Goal: Task Accomplishment & Management: Manage account settings

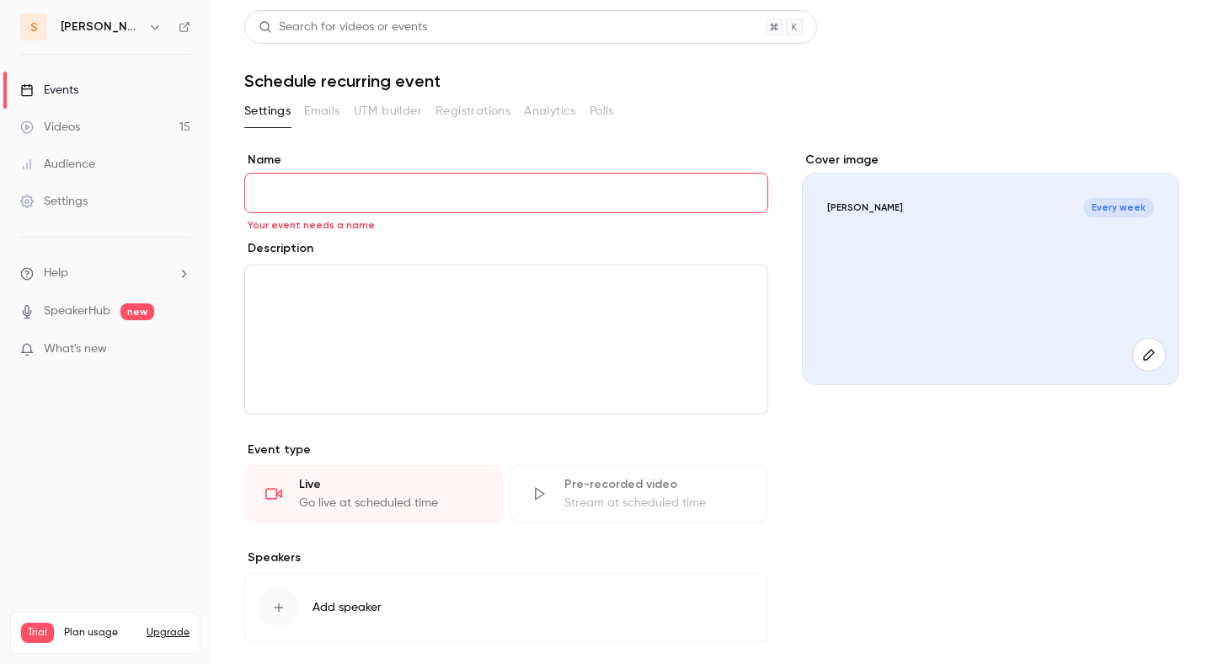
scroll to position [771, 0]
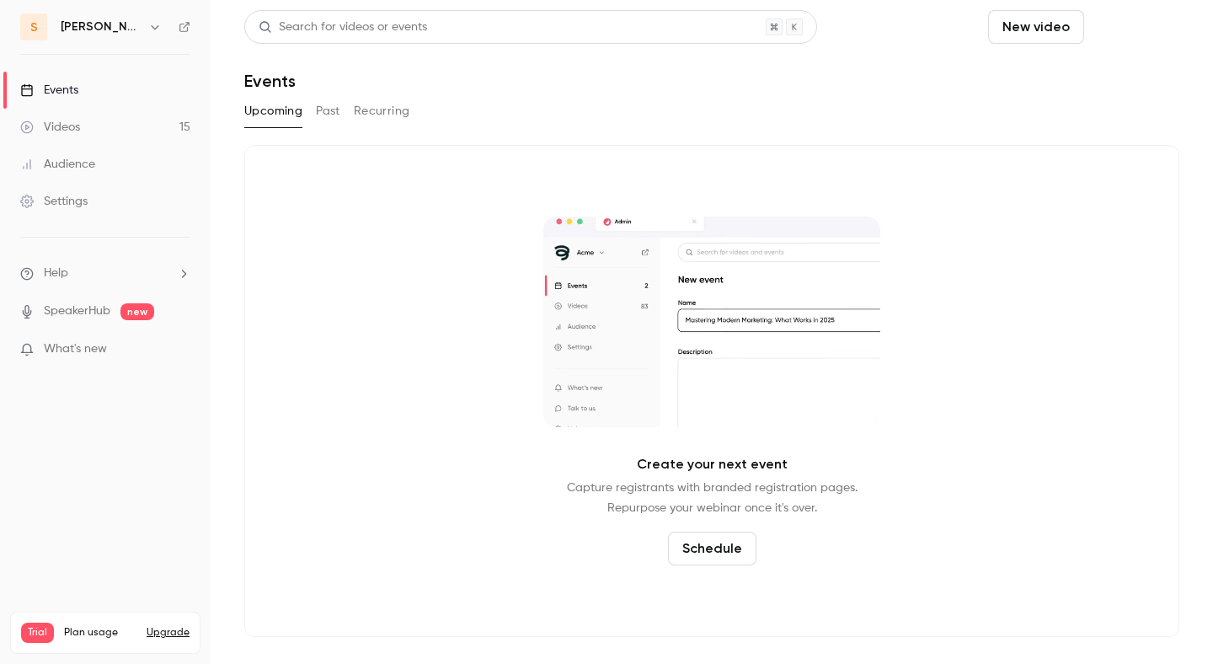
click at [1122, 34] on button "Schedule" at bounding box center [1135, 27] width 88 height 34
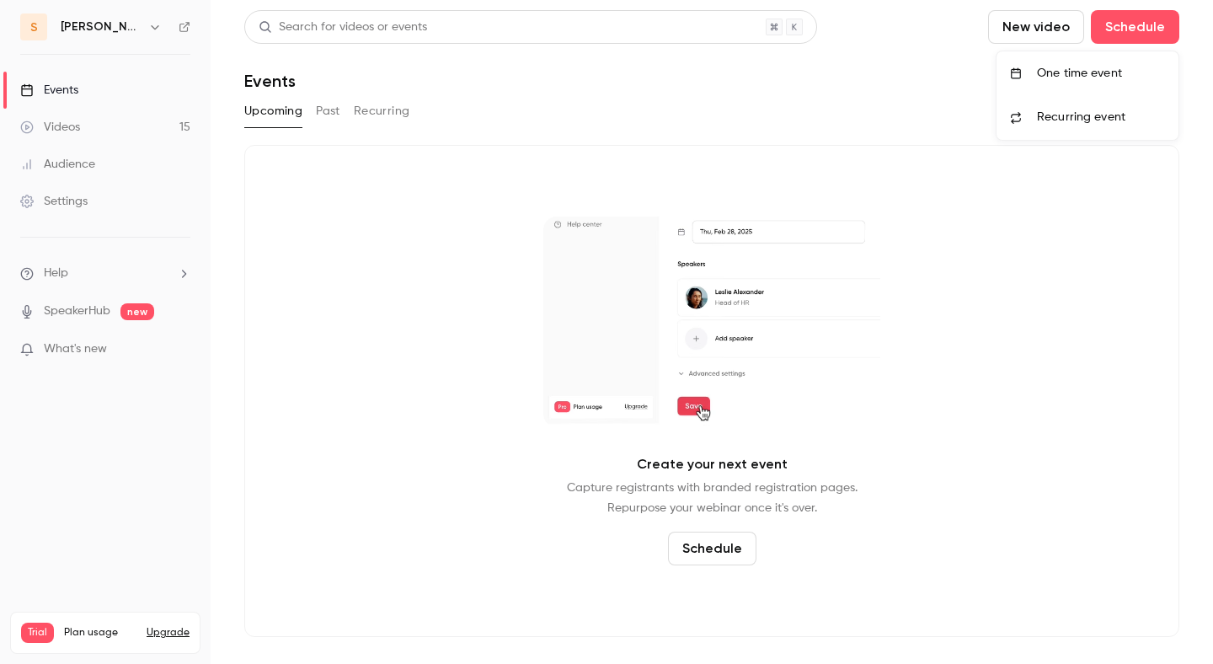
click at [1115, 67] on div "One time event" at bounding box center [1101, 73] width 128 height 17
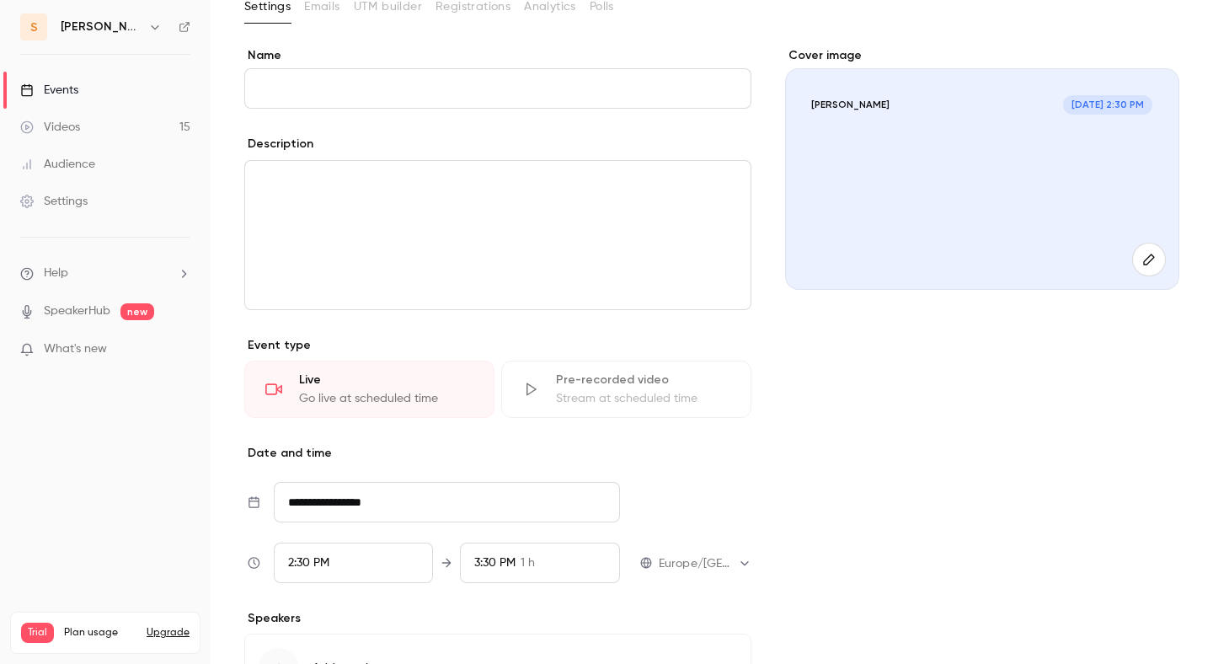
scroll to position [199, 0]
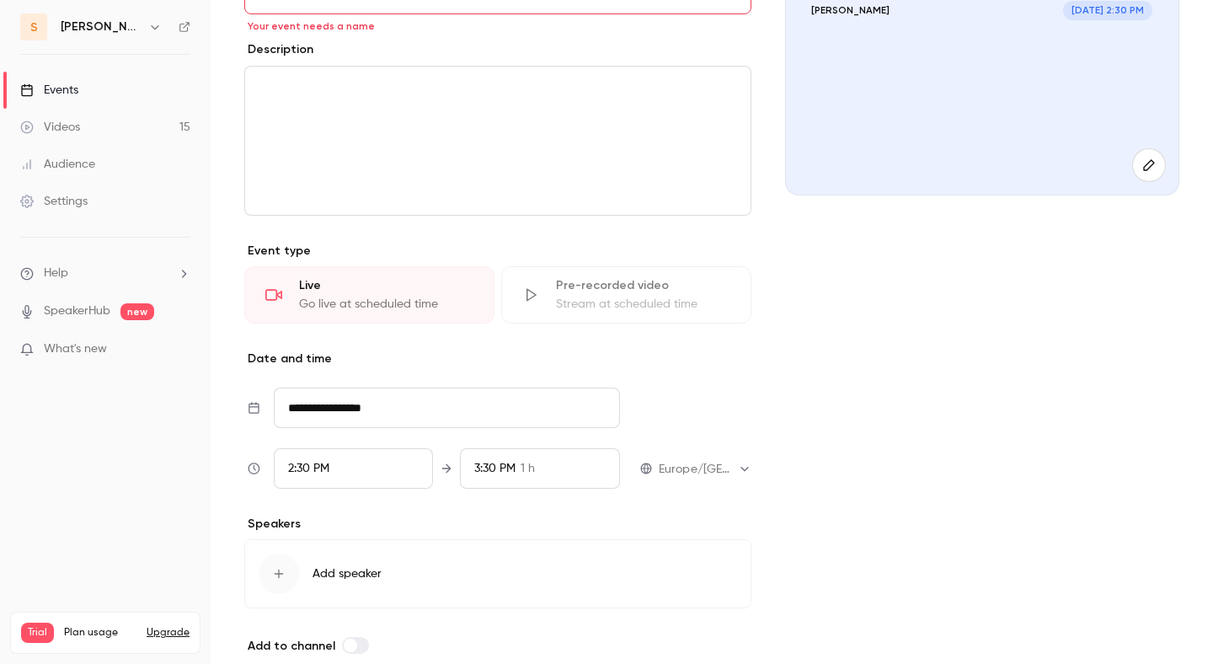
click at [337, 474] on div "2:30 PM" at bounding box center [354, 468] width 160 height 40
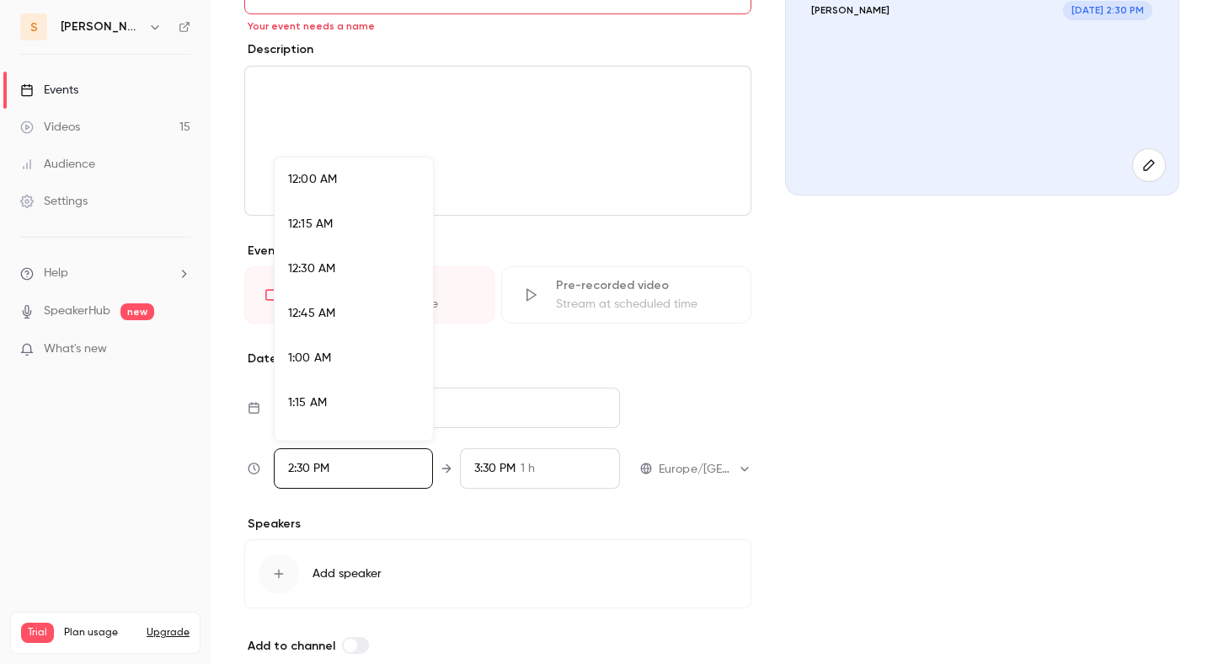
scroll to position [2470, 0]
click at [354, 340] on div "2:45 PM" at bounding box center [353, 344] width 131 height 18
click at [530, 482] on div at bounding box center [606, 332] width 1213 height 664
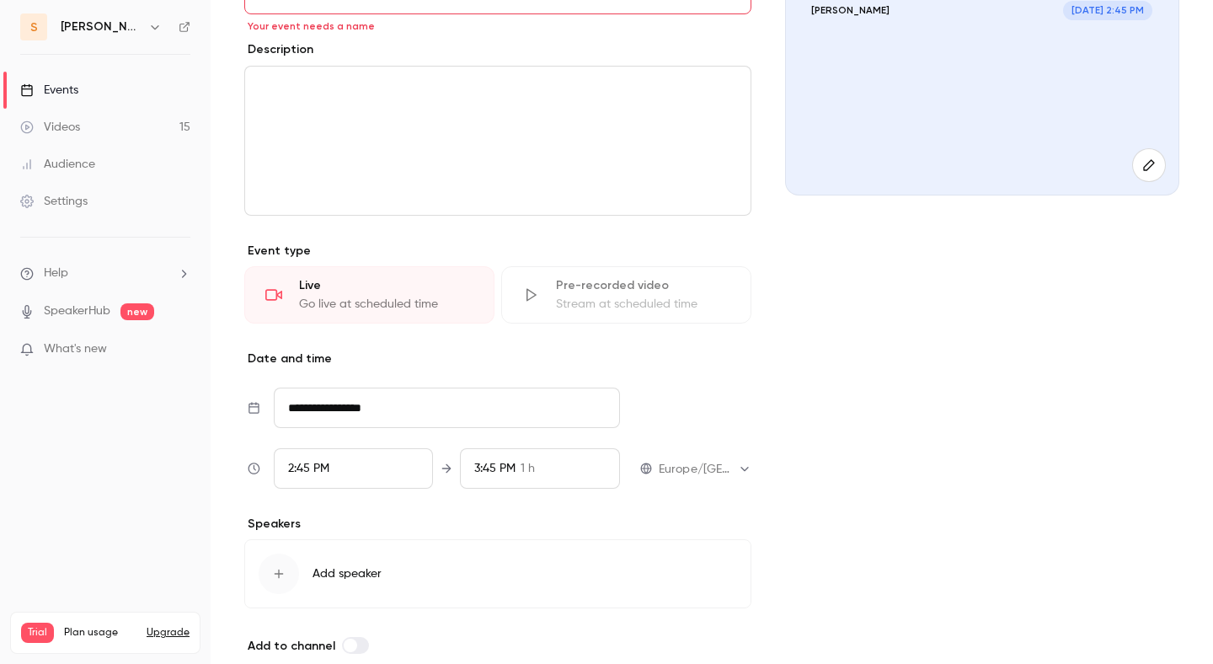
click at [512, 469] on span "3:45 PM" at bounding box center [494, 469] width 41 height 12
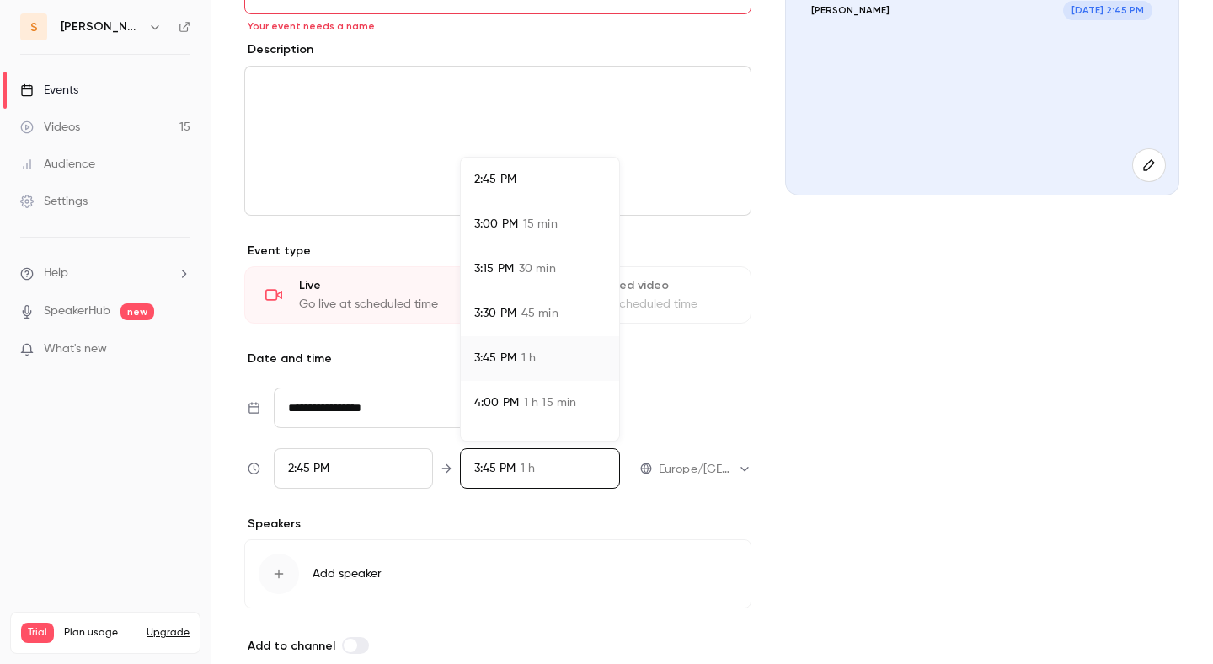
click at [523, 228] on span "15 min" at bounding box center [540, 225] width 35 height 18
click at [471, 506] on div at bounding box center [606, 332] width 1213 height 664
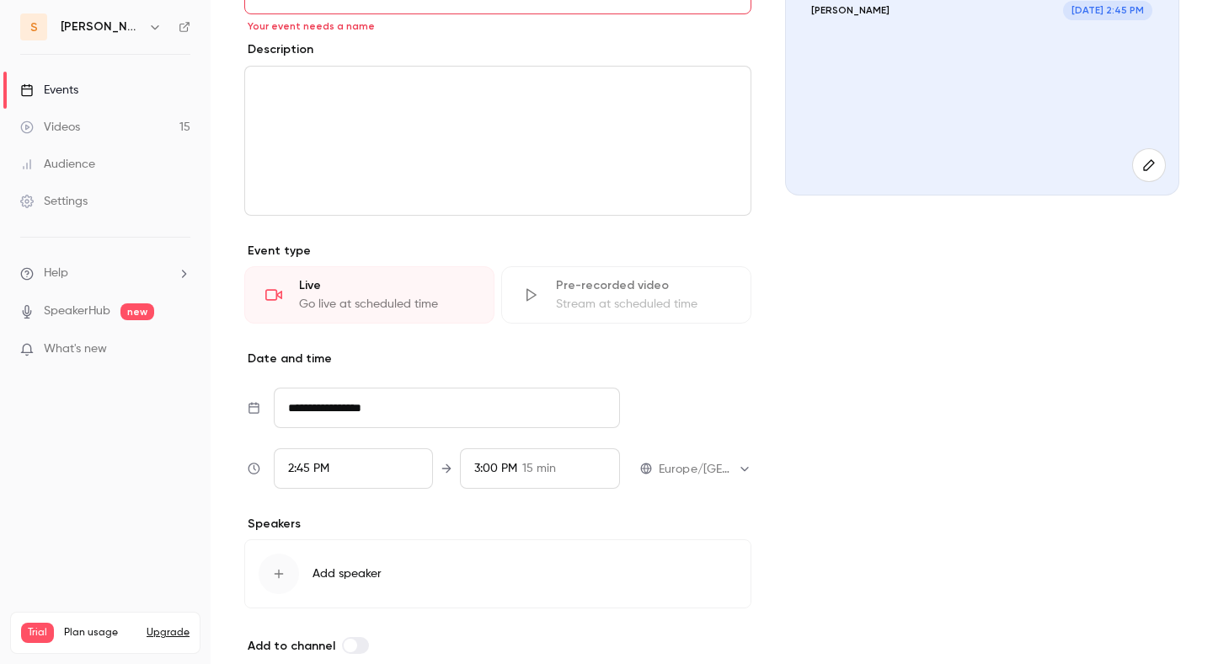
scroll to position [0, 0]
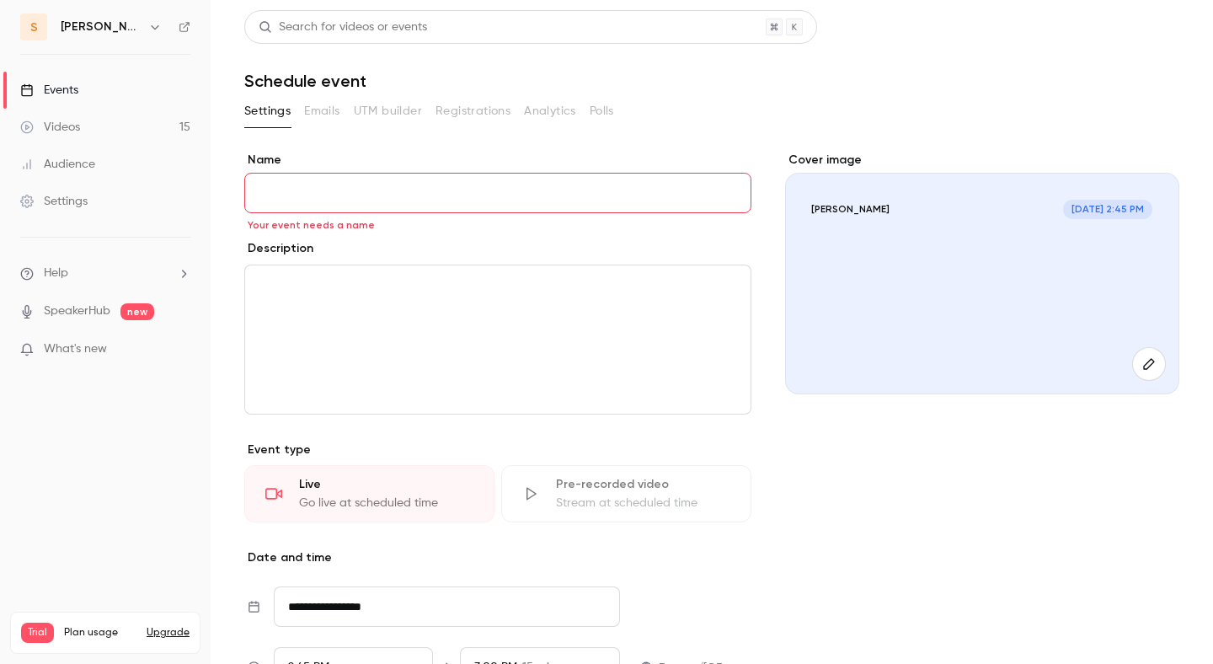
click at [329, 194] on input "Name" at bounding box center [497, 193] width 507 height 40
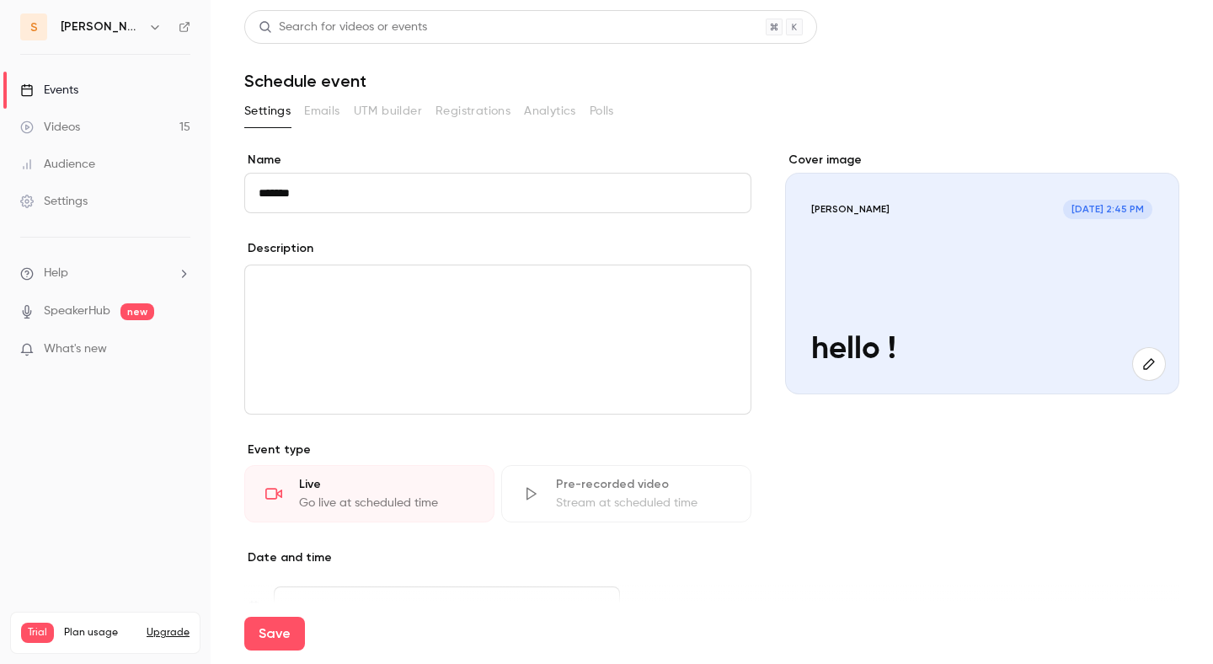
type input "*******"
click at [312, 345] on div "editor" at bounding box center [498, 339] width 506 height 148
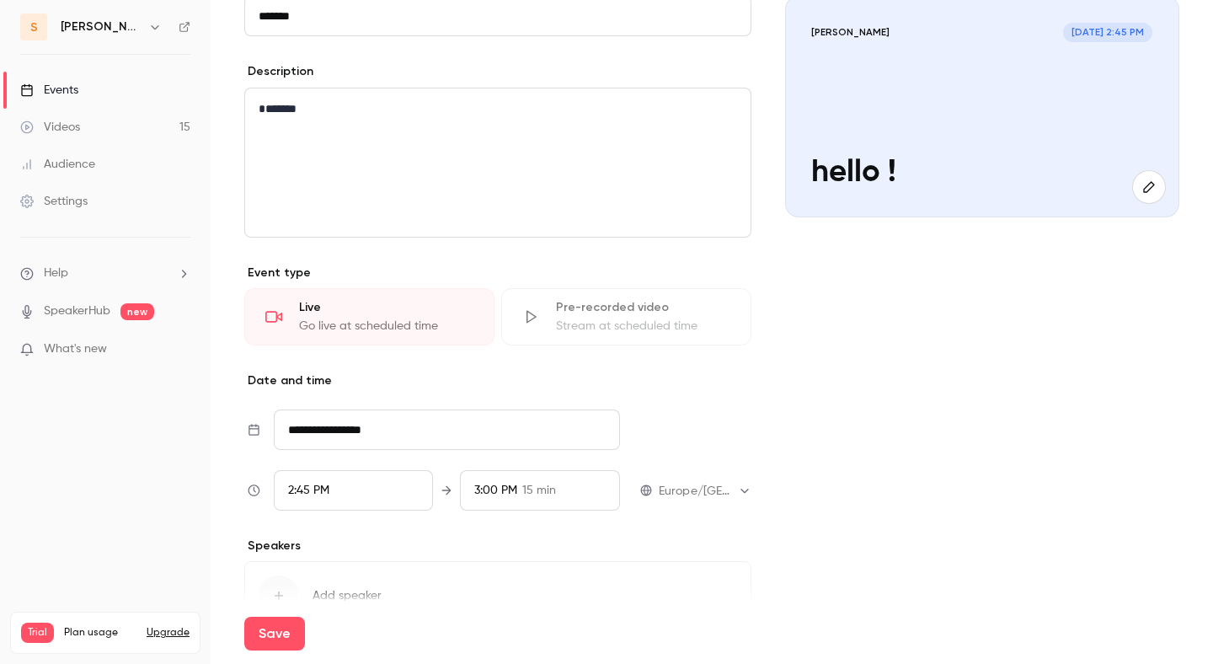
scroll to position [278, 0]
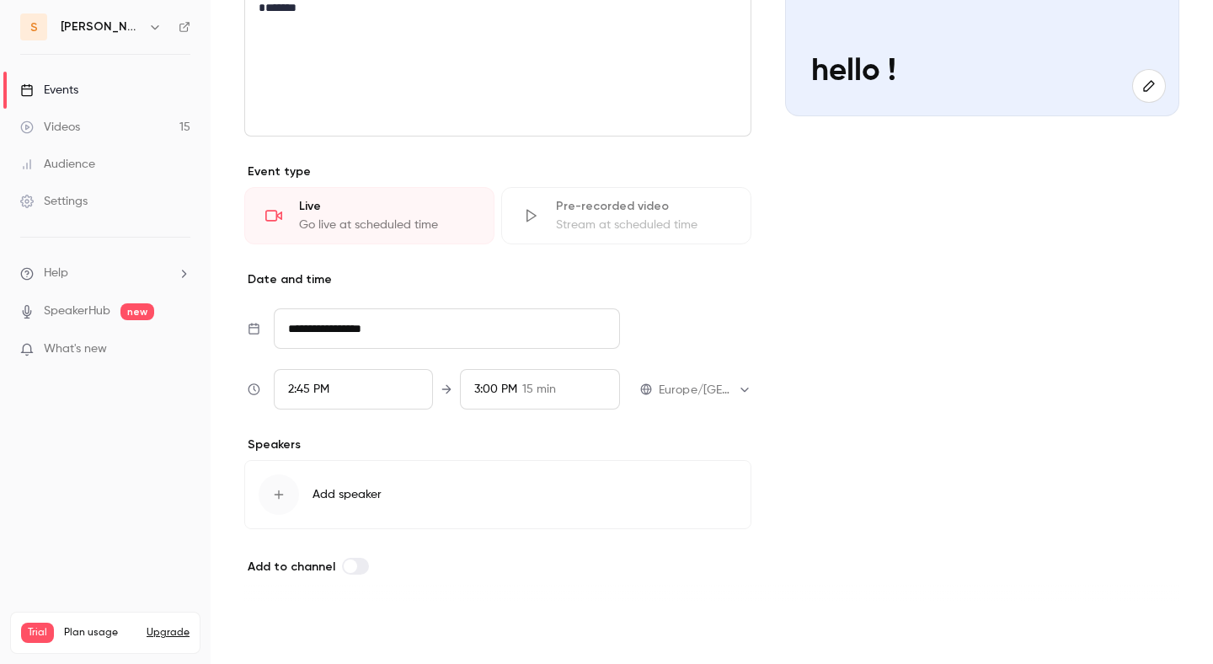
click at [272, 643] on button "Save" at bounding box center [274, 634] width 61 height 34
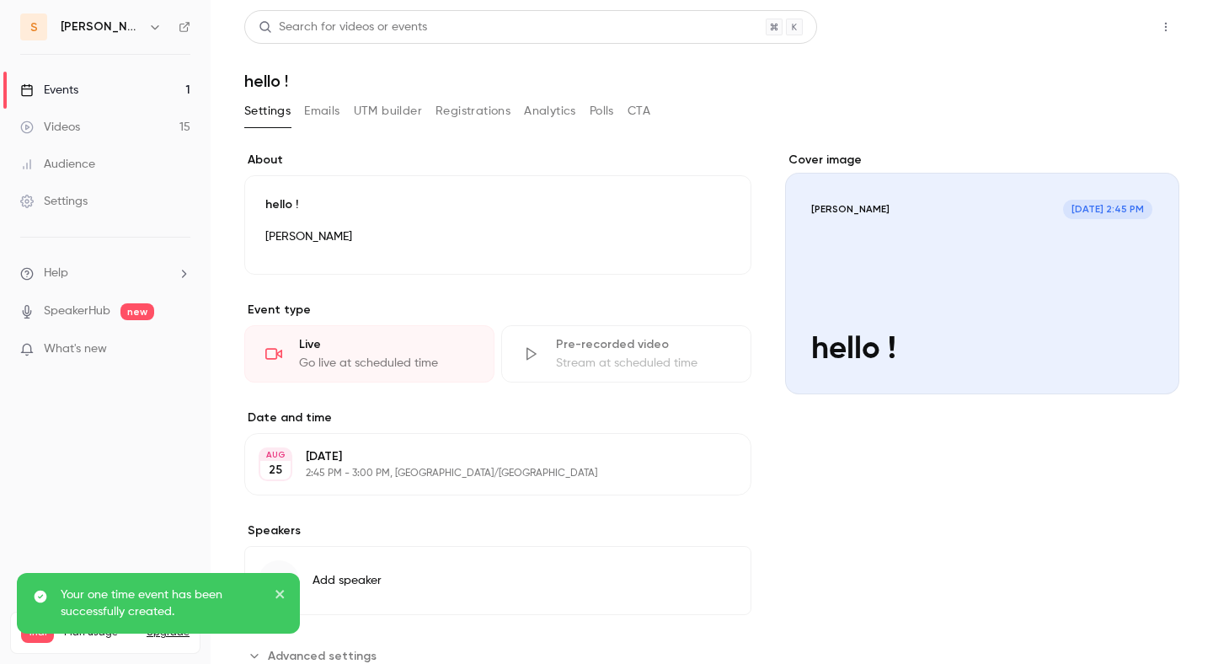
click at [1111, 21] on button "Share" at bounding box center [1106, 27] width 67 height 34
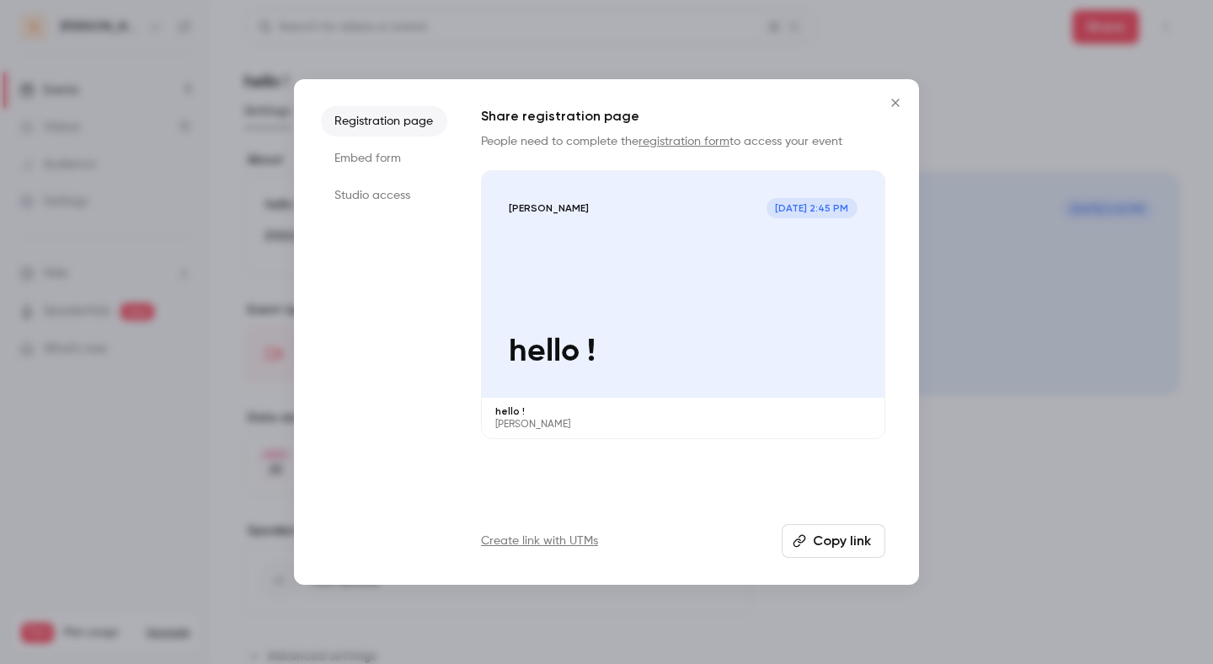
click at [615, 347] on p "hello !" at bounding box center [683, 352] width 349 height 36
click at [897, 98] on icon "Close" at bounding box center [895, 102] width 20 height 13
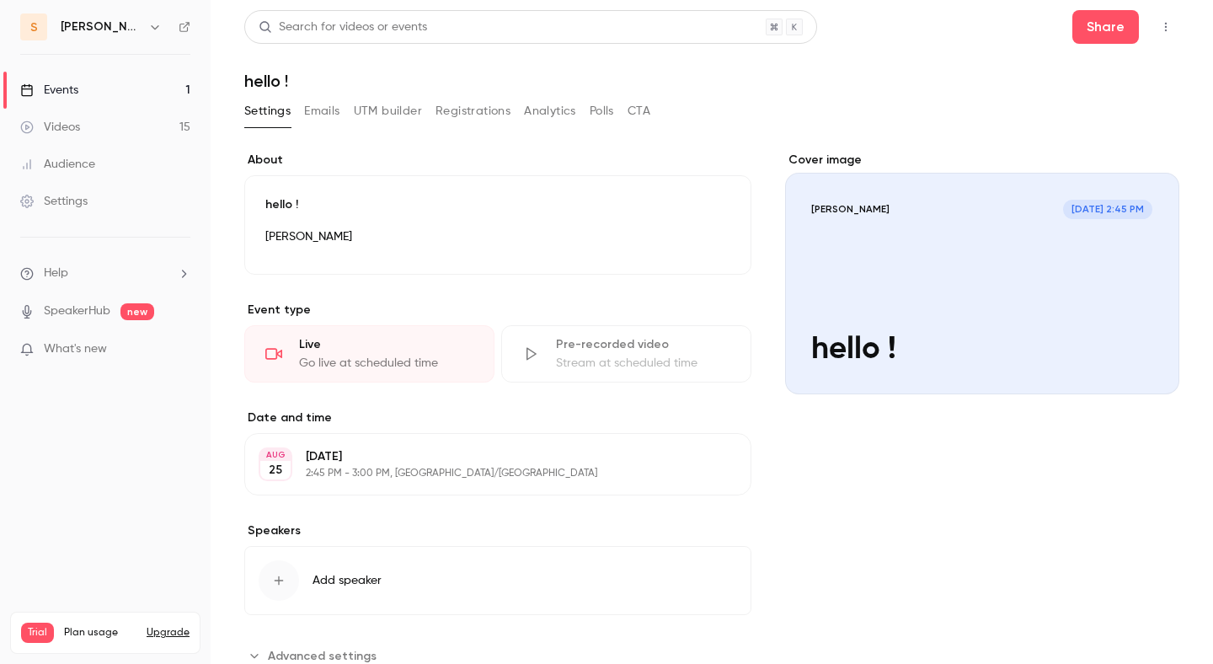
click at [703, 473] on button "Edit" at bounding box center [707, 464] width 62 height 27
click at [705, 450] on div "AUG 25 Monday, August 25 2:45 PM - 3:00 PM, Europe/Paris Edit" at bounding box center [497, 464] width 507 height 62
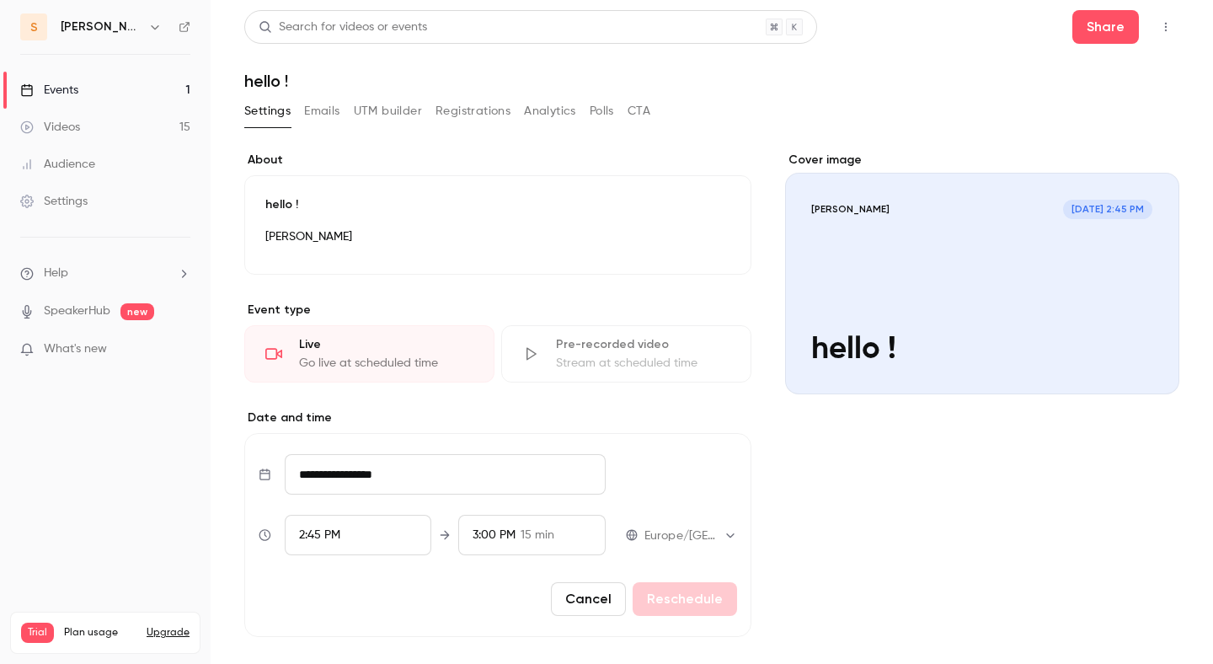
click at [286, 549] on div "2:45 PM" at bounding box center [358, 535] width 147 height 40
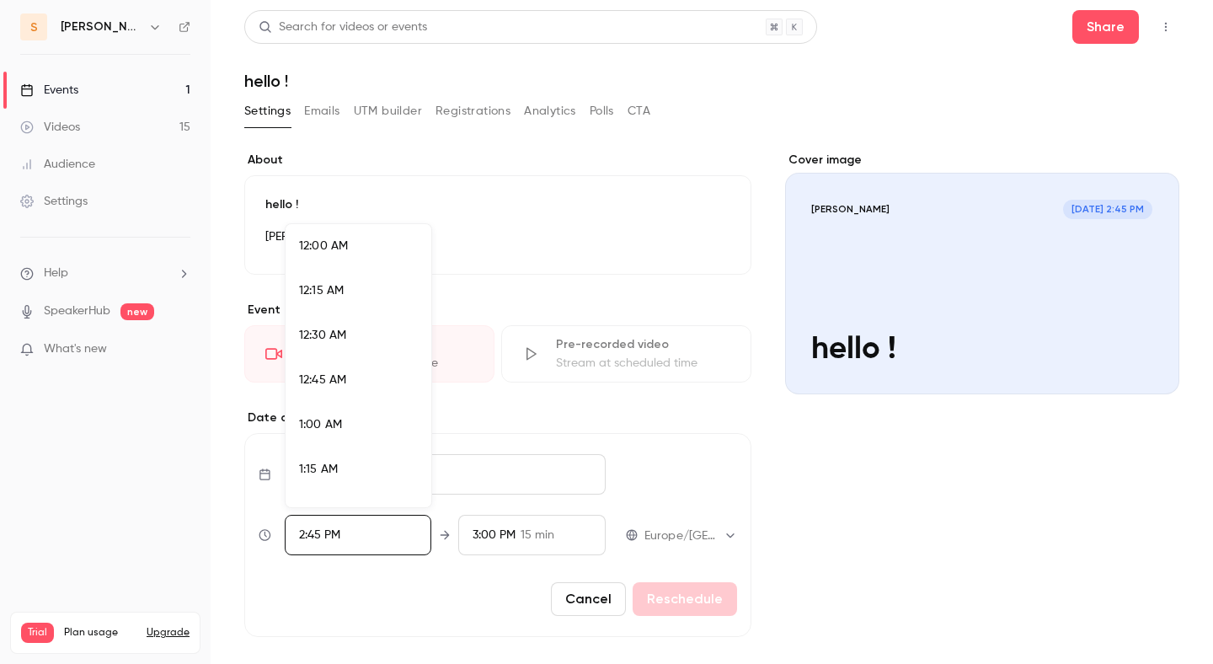
scroll to position [2515, 0]
click at [326, 419] on div "3:00 PM" at bounding box center [358, 411] width 119 height 18
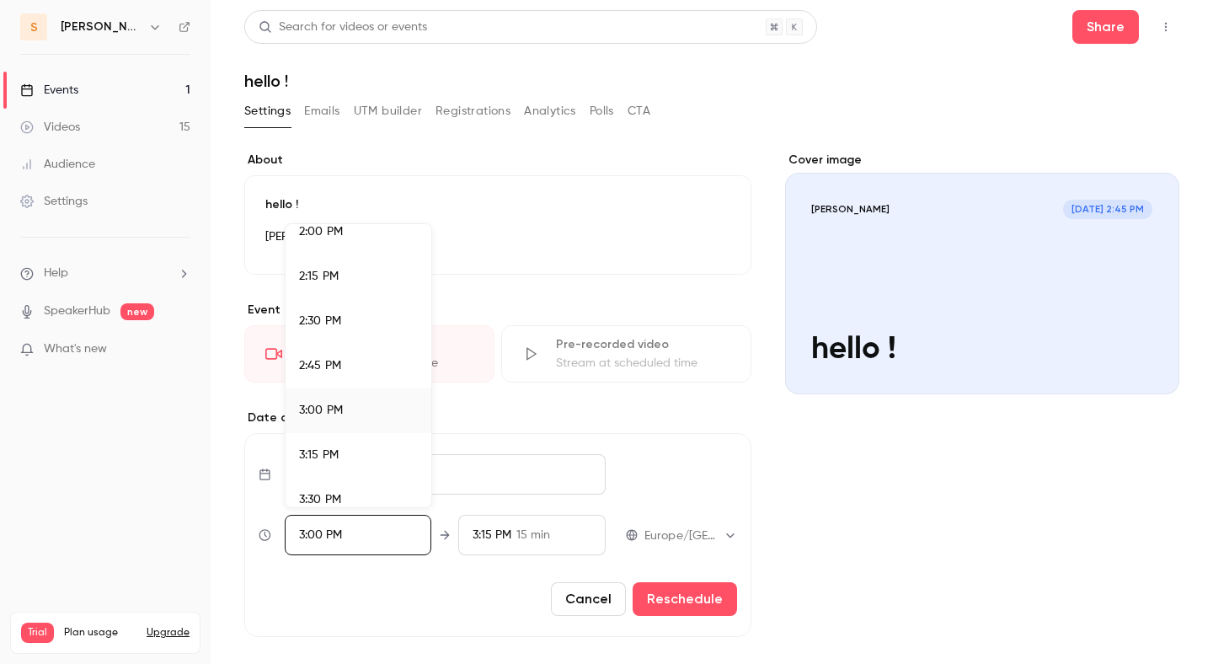
click at [698, 600] on div at bounding box center [606, 332] width 1213 height 664
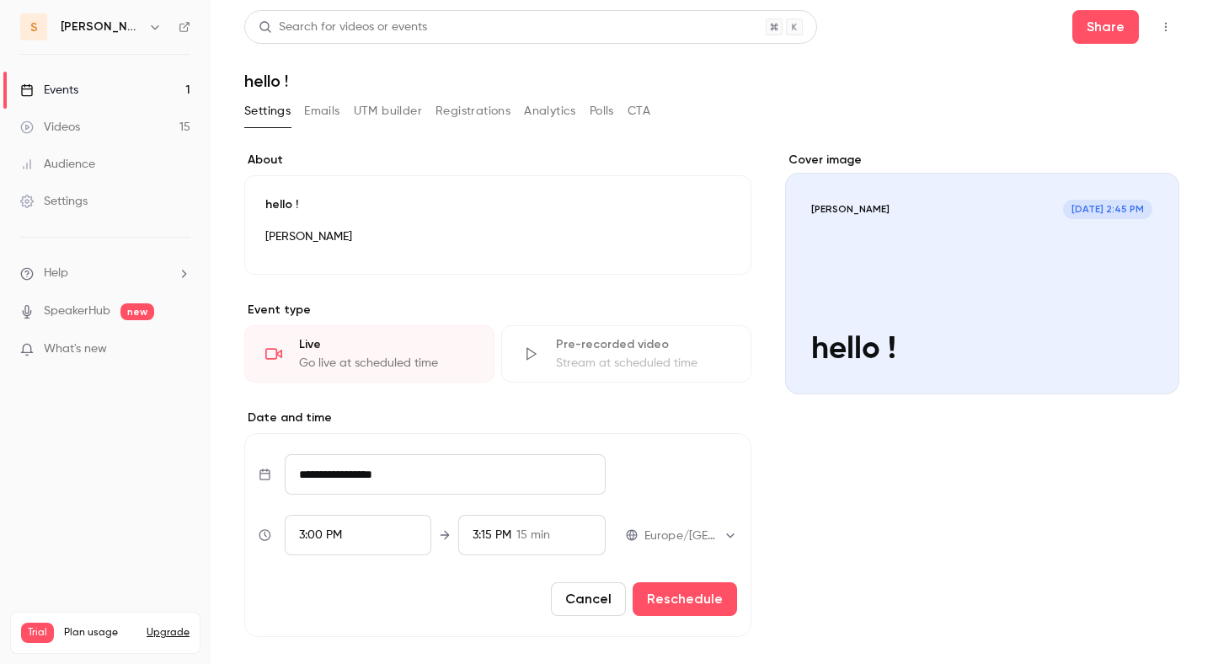
click at [698, 600] on button "Reschedule" at bounding box center [685, 599] width 104 height 34
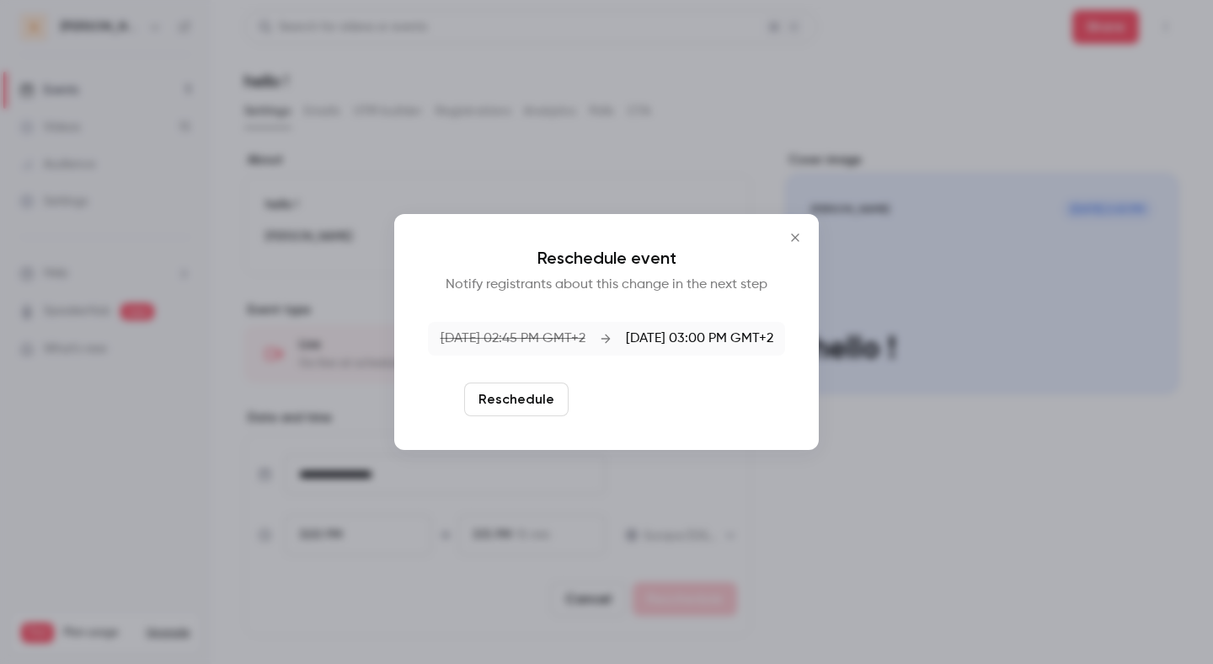
click at [688, 409] on button "Reschedule and notify" at bounding box center [662, 400] width 174 height 34
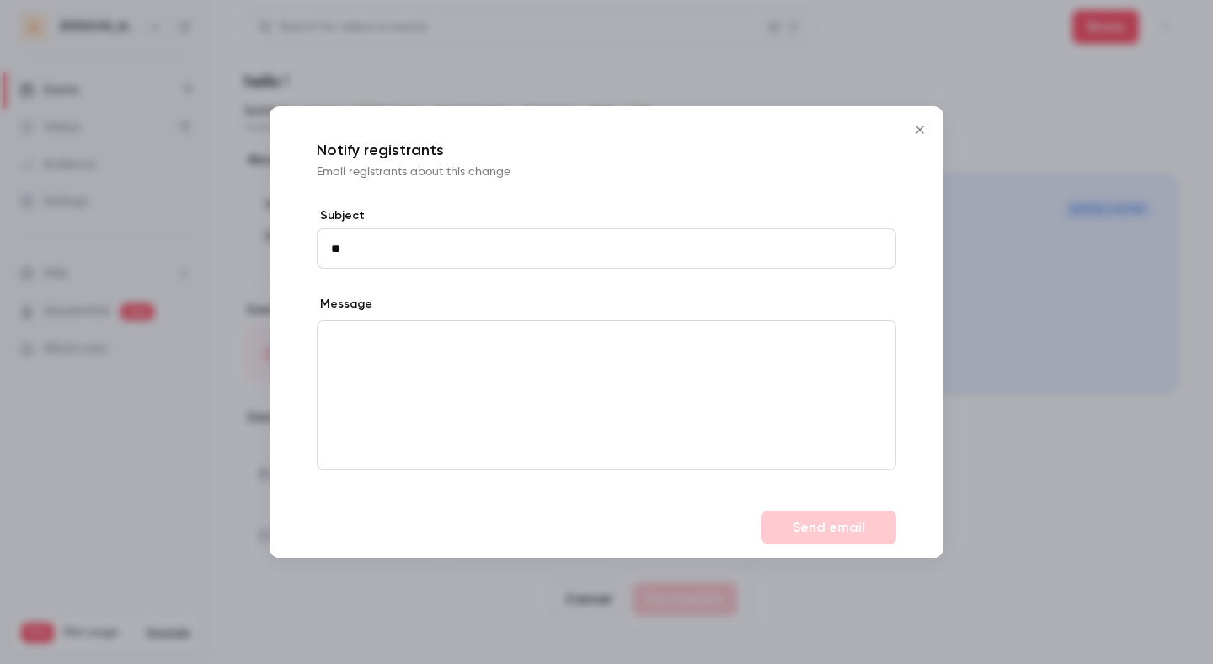
type input "*"
type input "*******"
click at [816, 538] on button "Send email" at bounding box center [829, 528] width 135 height 34
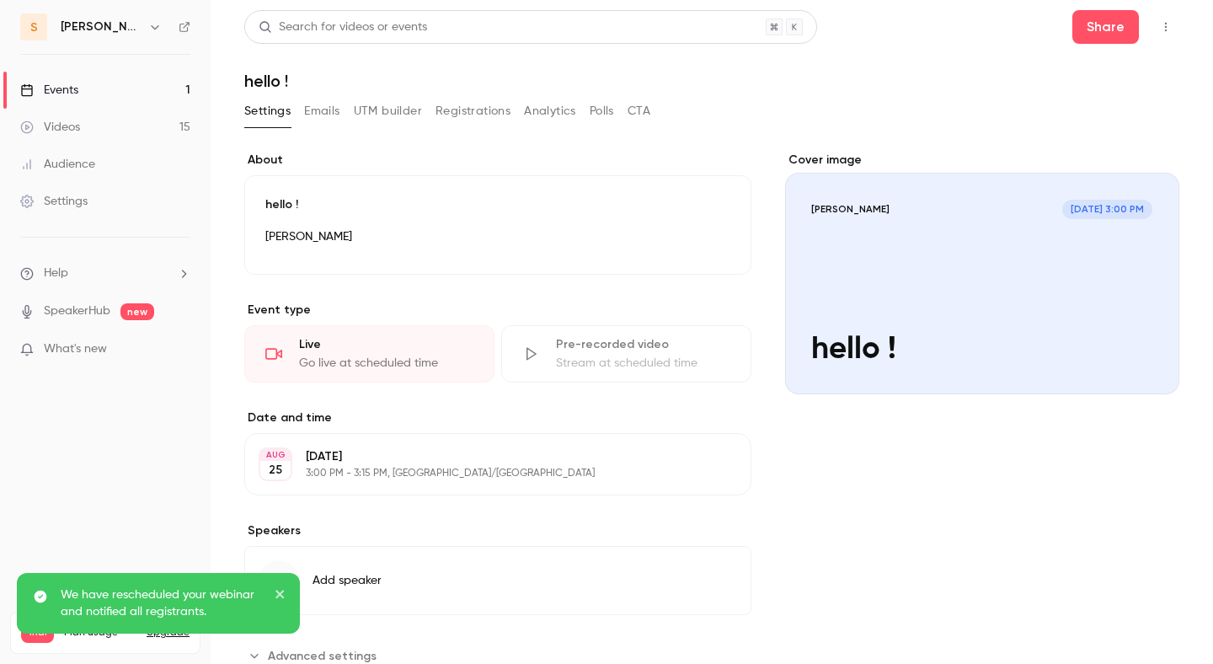
click at [704, 475] on button "Edit" at bounding box center [707, 464] width 62 height 27
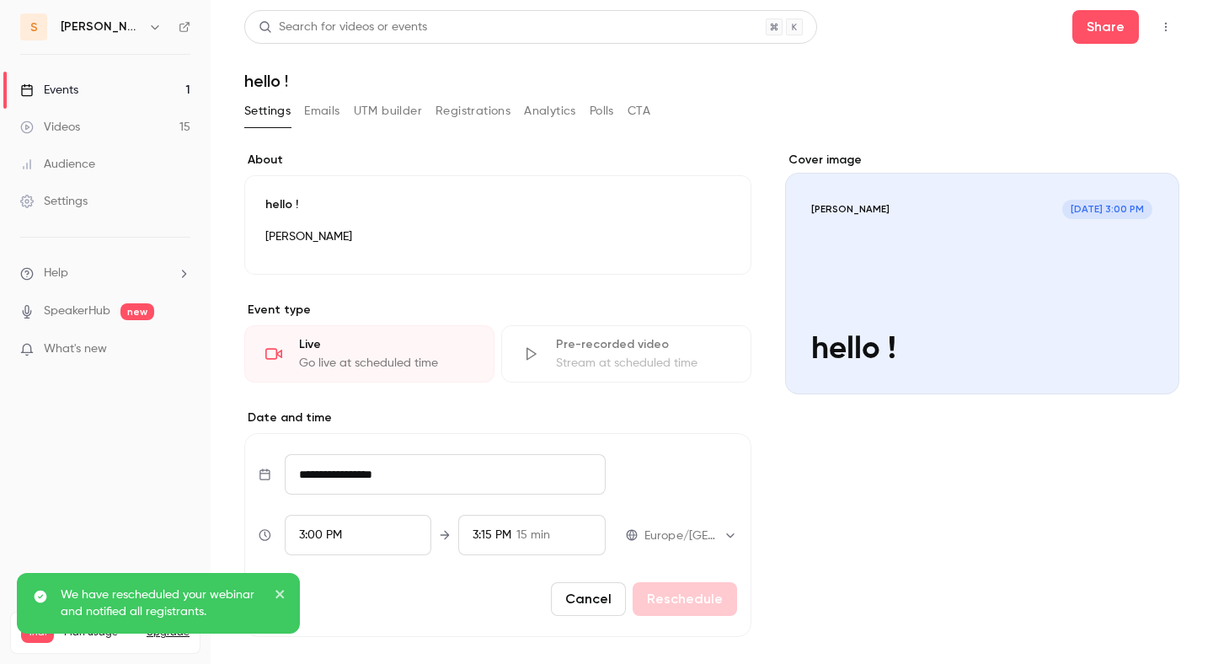
click at [333, 533] on span "3:00 PM" at bounding box center [320, 535] width 43 height 12
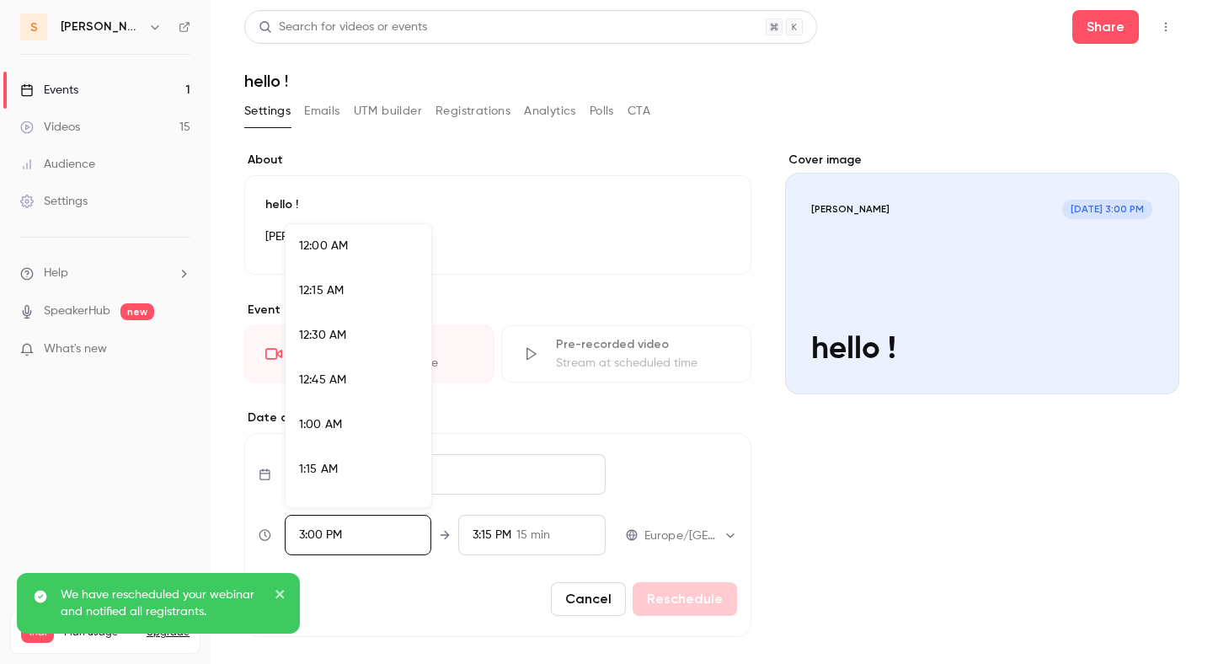
scroll to position [2560, 0]
click at [351, 326] on div "2:45 PM" at bounding box center [358, 322] width 119 height 18
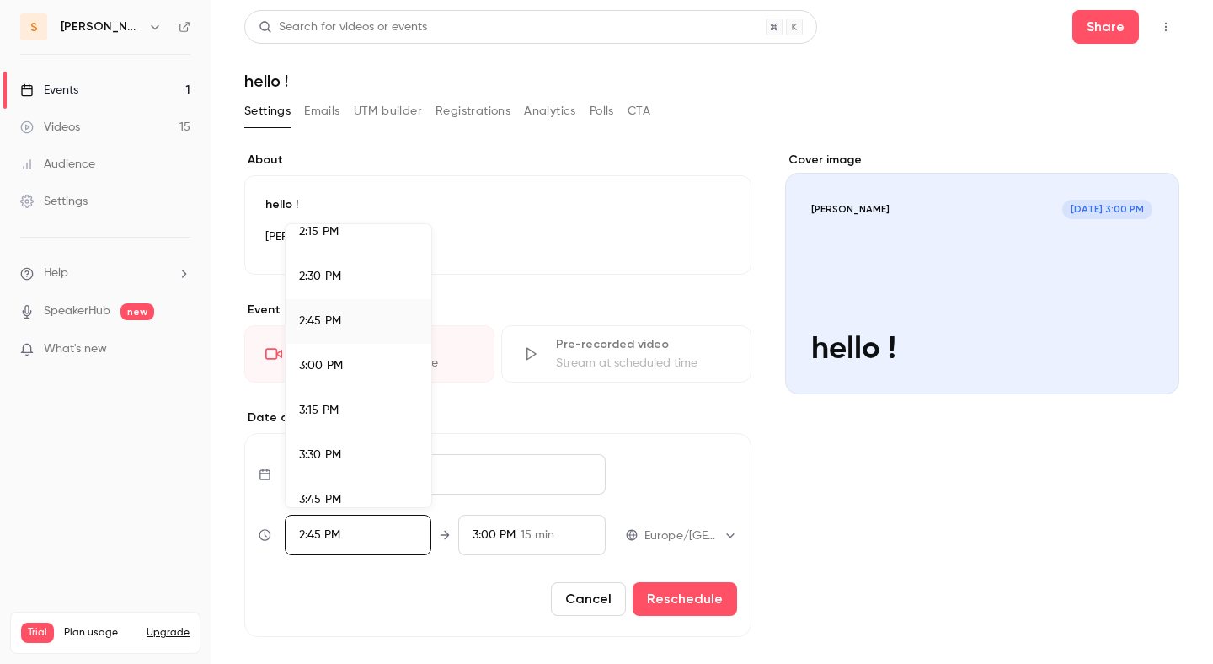
click at [674, 591] on div at bounding box center [606, 332] width 1213 height 664
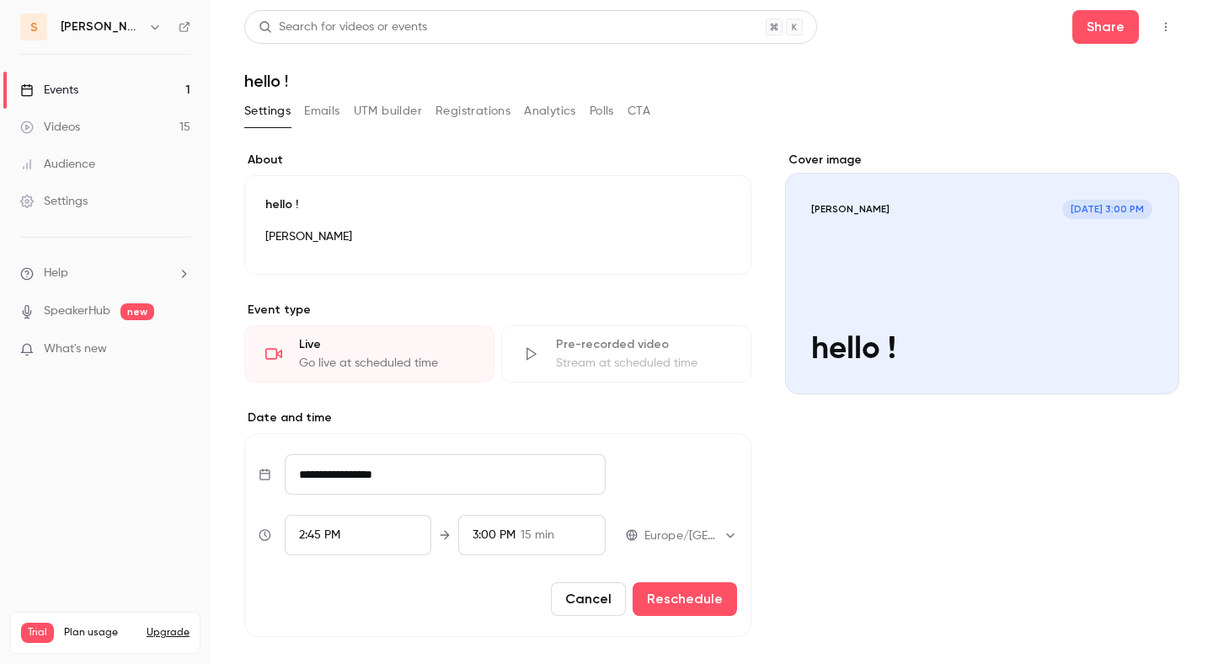
click at [674, 591] on button "Reschedule" at bounding box center [685, 599] width 104 height 34
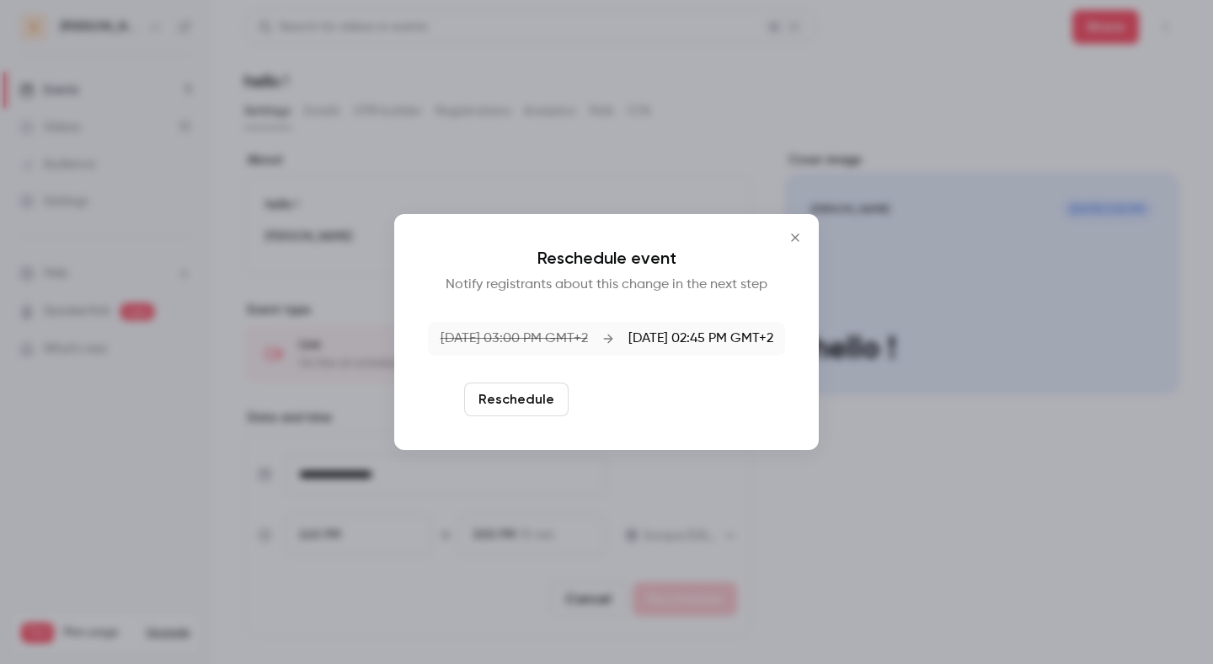
click at [651, 407] on button "Reschedule and notify" at bounding box center [662, 400] width 174 height 34
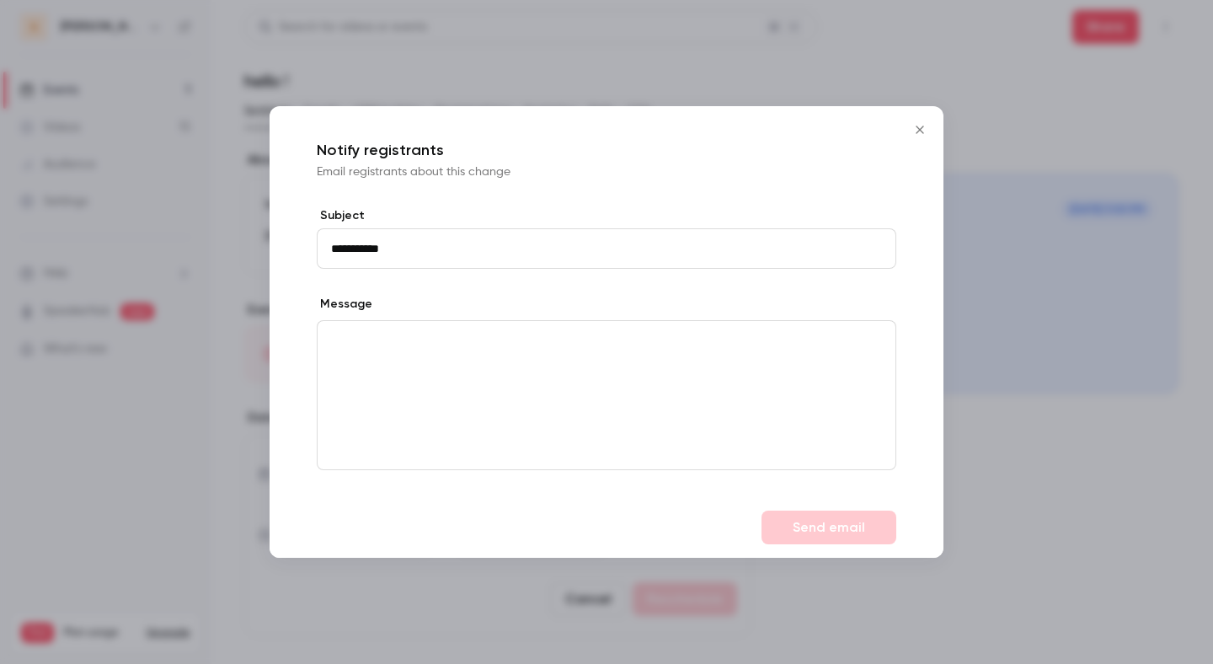
type input "**********"
click at [820, 525] on button "Send email" at bounding box center [829, 528] width 135 height 34
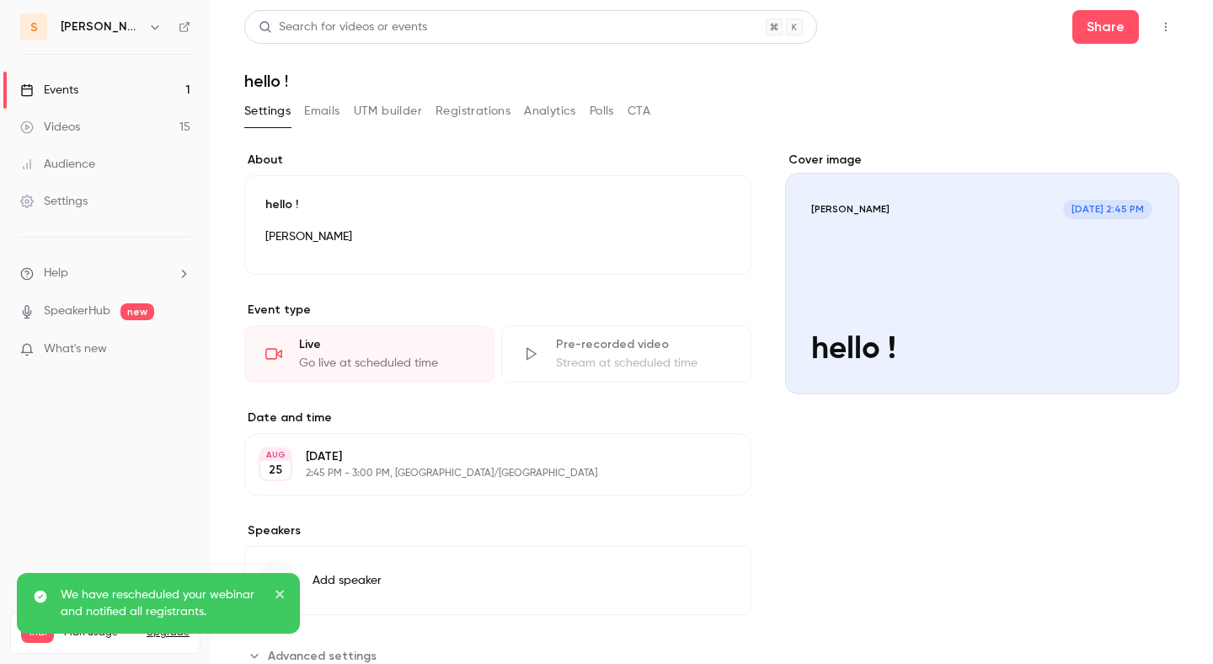
click at [307, 109] on button "Emails" at bounding box center [321, 111] width 35 height 27
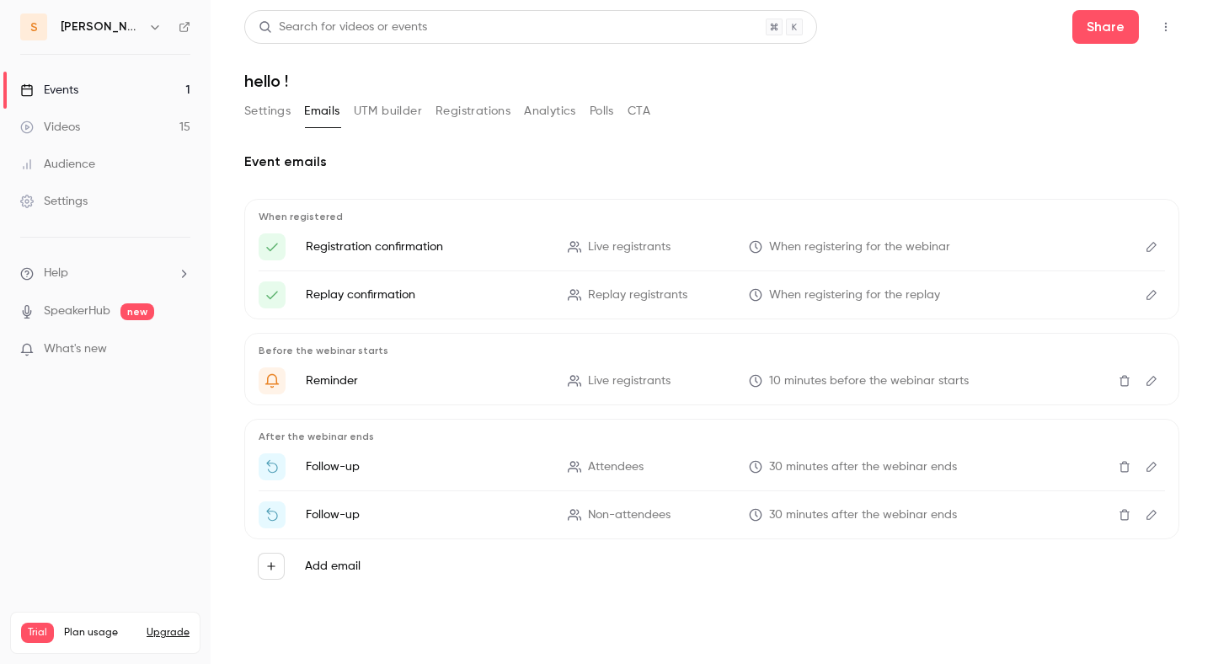
click at [1152, 467] on icon "Edit" at bounding box center [1151, 467] width 13 height 12
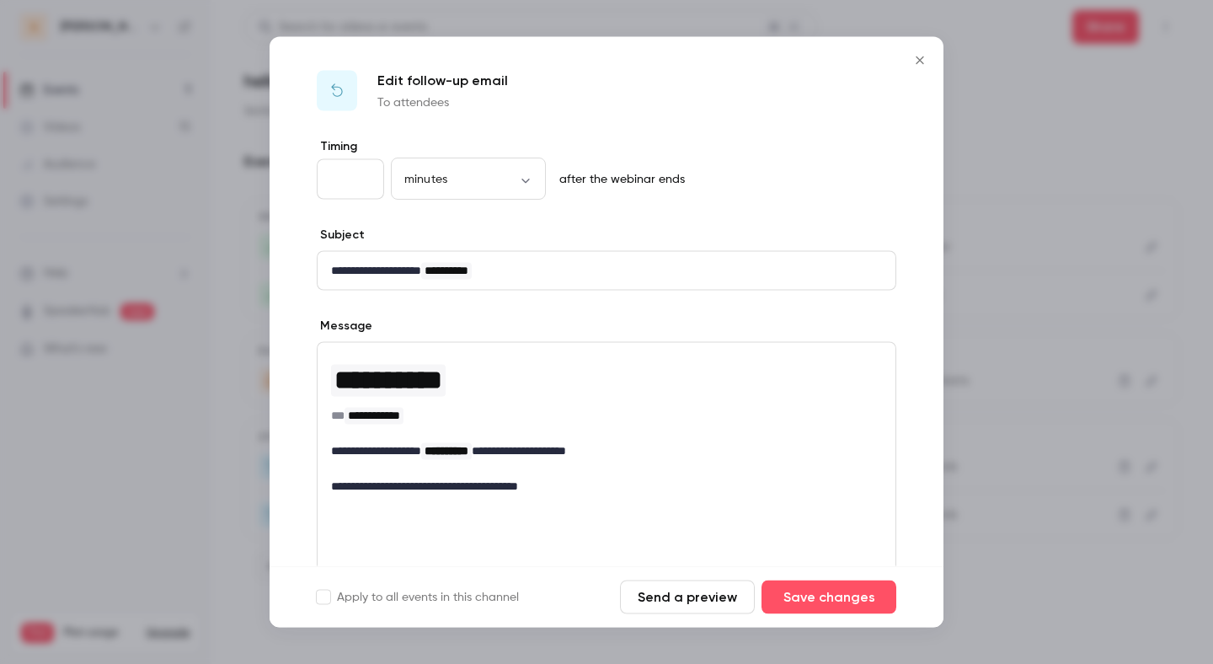
click at [360, 174] on input "**" at bounding box center [350, 179] width 67 height 40
type input "*"
click at [796, 601] on button "Save changes" at bounding box center [829, 597] width 135 height 34
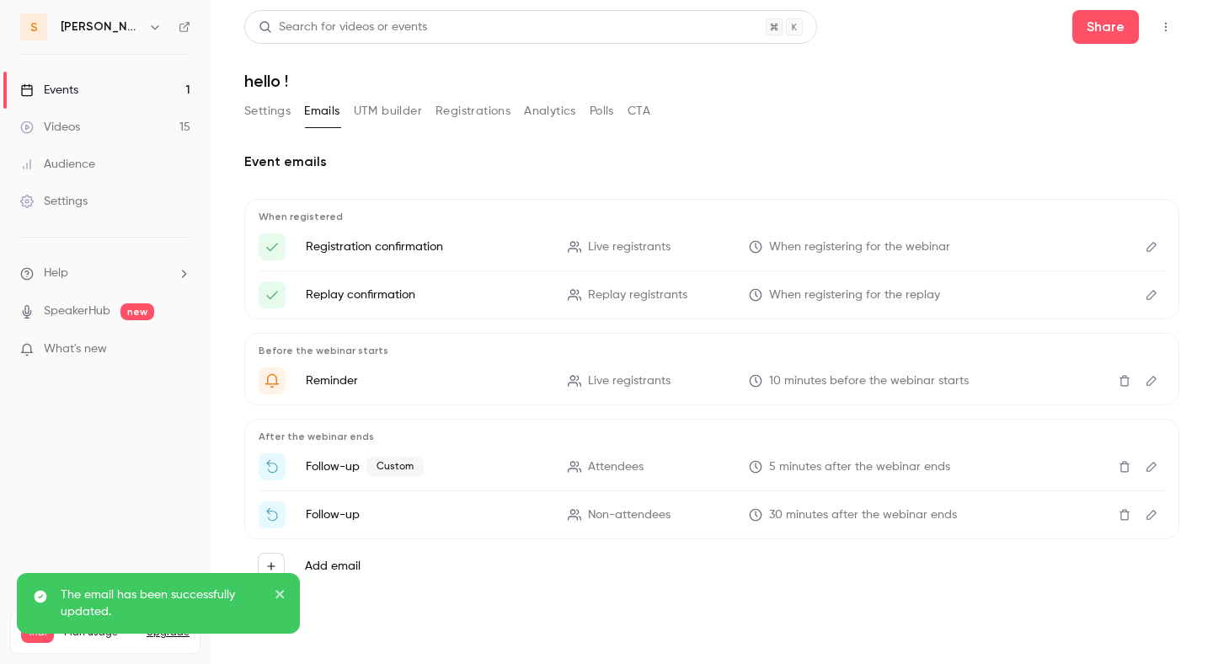
click at [1149, 515] on icon "Edit" at bounding box center [1151, 515] width 13 height 12
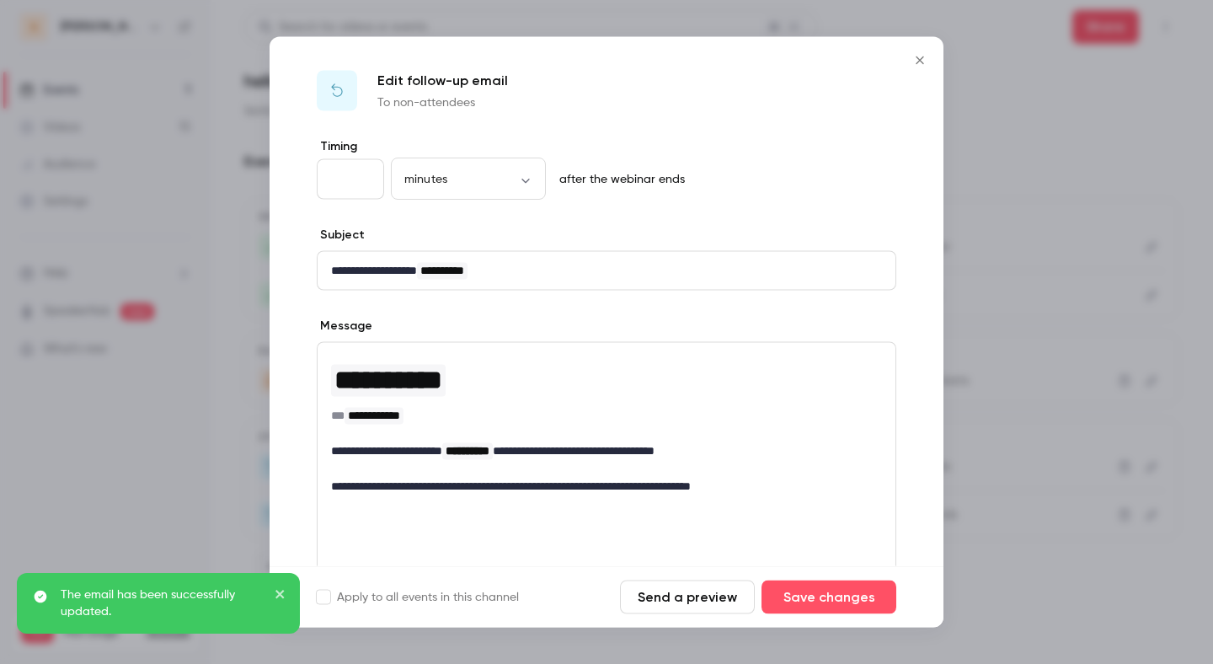
type input "**"
click at [358, 177] on input "**" at bounding box center [350, 179] width 67 height 40
type input "*"
click at [816, 602] on button "Save changes" at bounding box center [829, 597] width 135 height 34
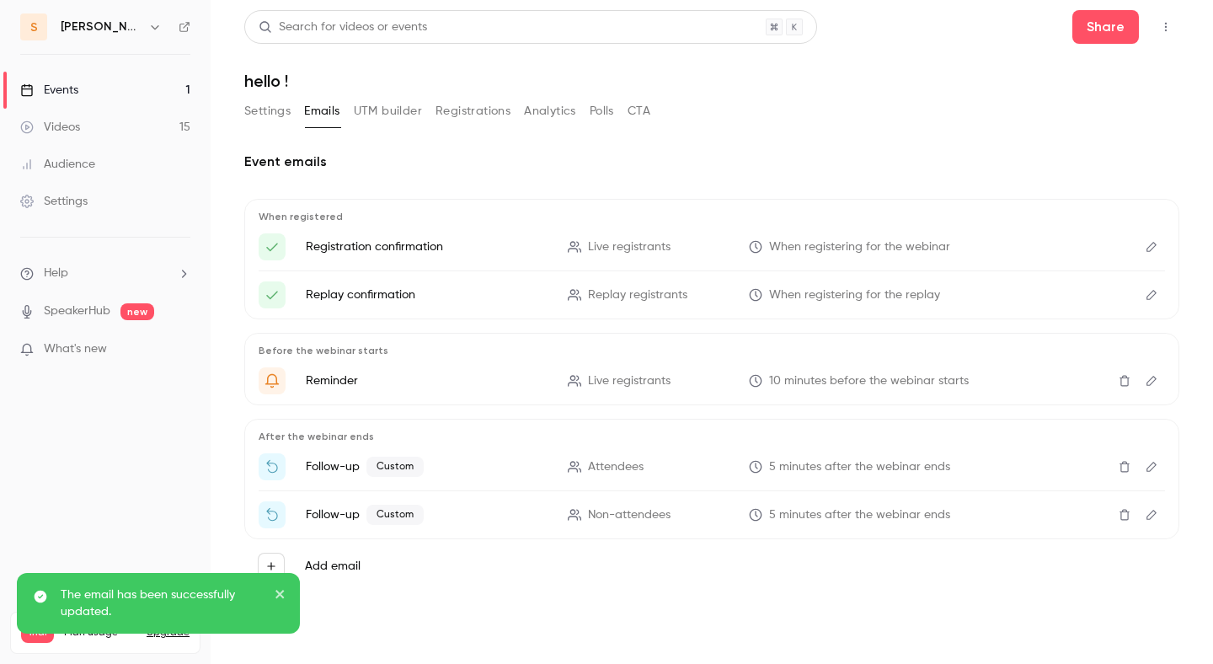
click at [1099, 45] on header "Search for videos or events Share hello !" at bounding box center [711, 50] width 935 height 81
click at [1096, 31] on button "Share" at bounding box center [1106, 27] width 67 height 34
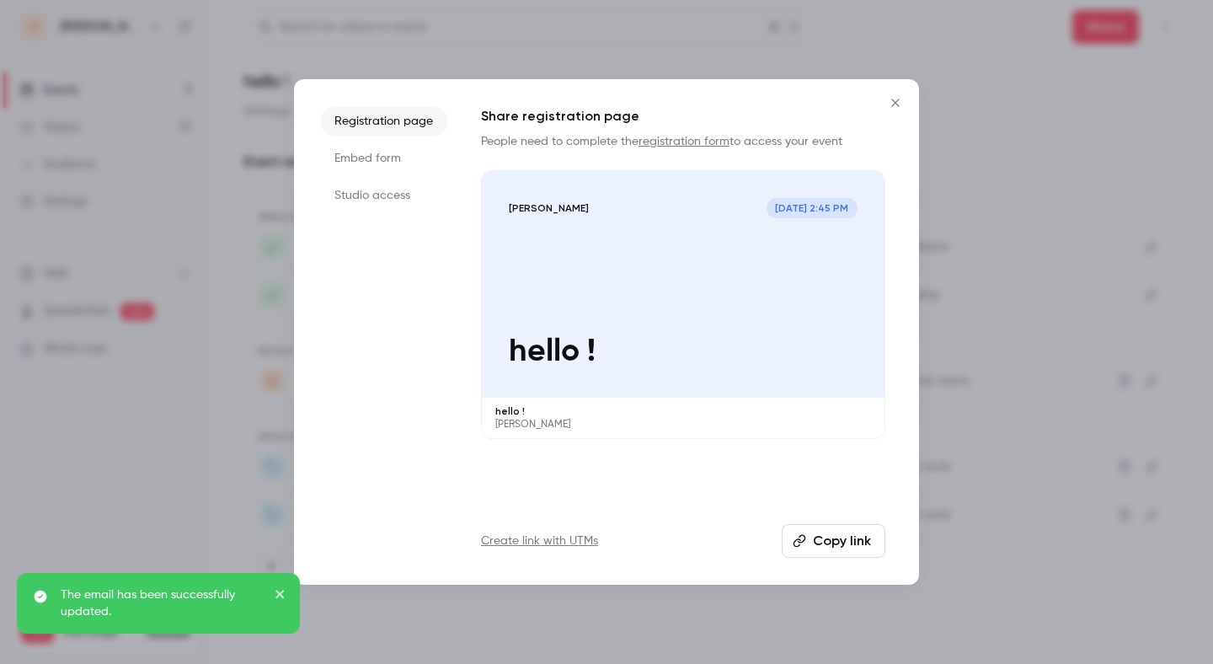
click at [825, 234] on div "salim Aug 25, 2:45 PM hello !" at bounding box center [683, 284] width 403 height 227
click at [575, 383] on div "salim Aug 25, 2:45 PM hello !" at bounding box center [683, 284] width 403 height 227
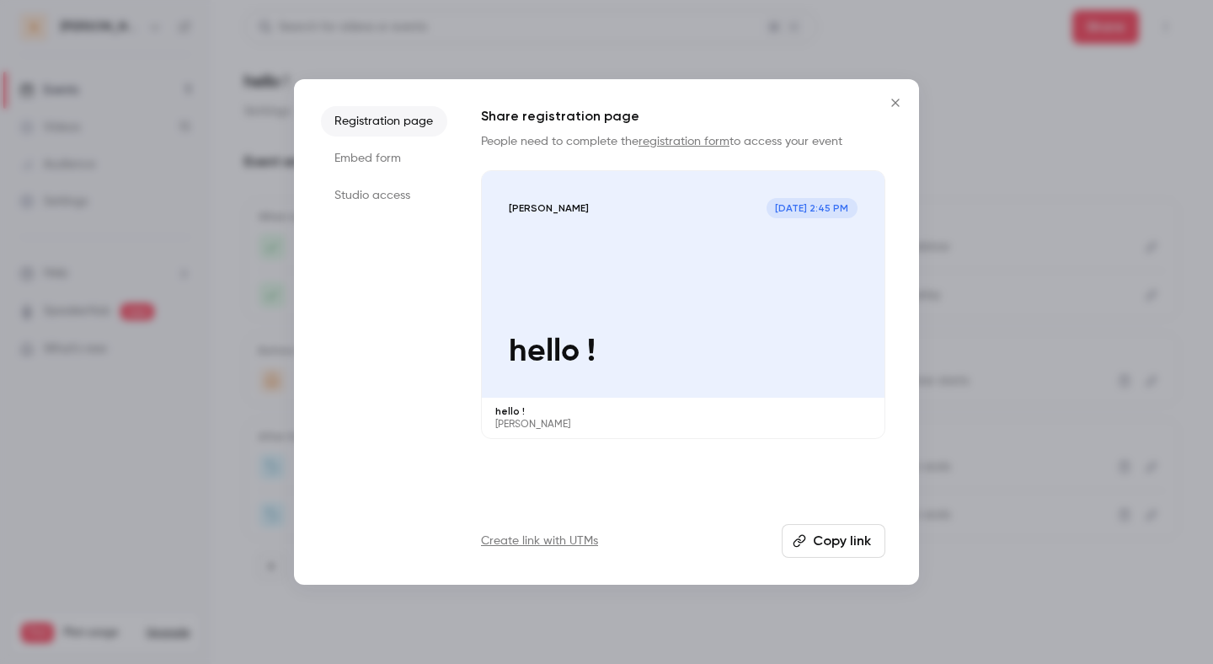
click at [238, 339] on div at bounding box center [606, 332] width 1213 height 664
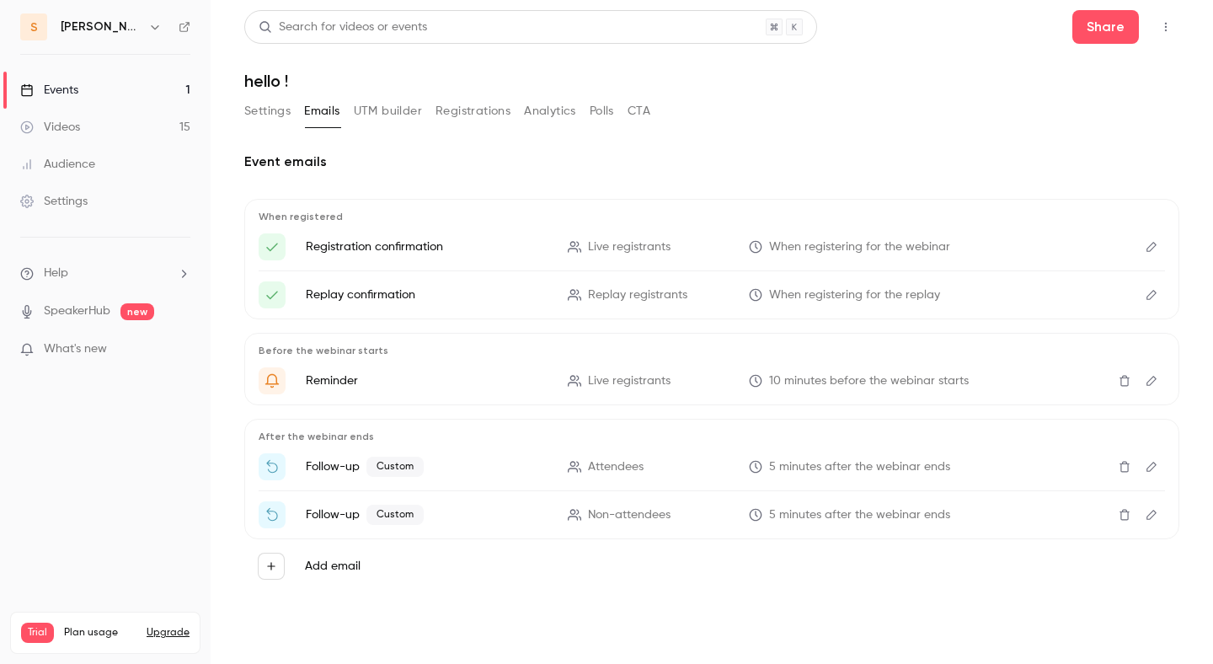
click at [261, 114] on button "Settings" at bounding box center [267, 111] width 46 height 27
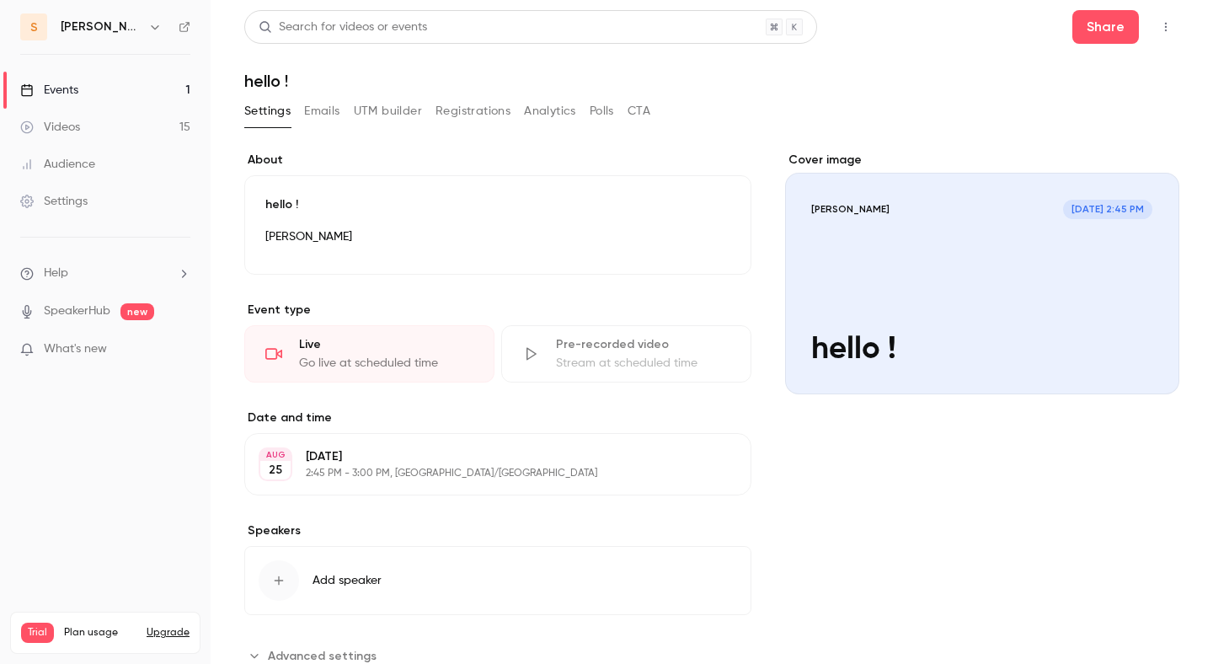
click at [1157, 30] on button "button" at bounding box center [1166, 26] width 27 height 27
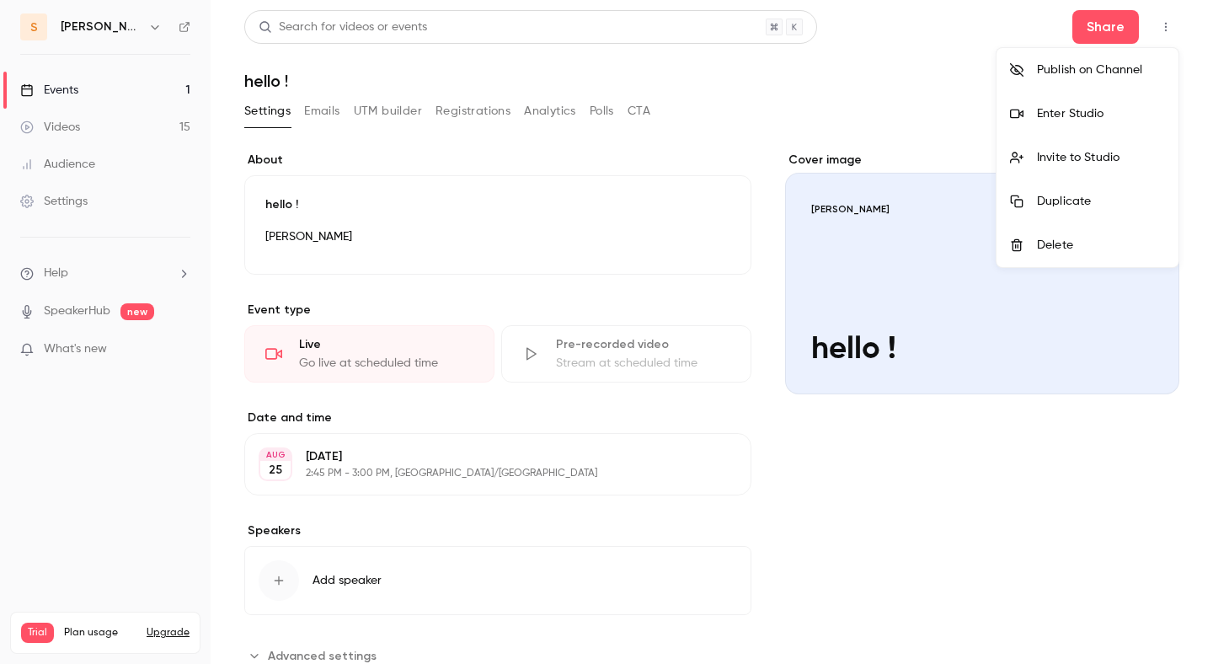
click at [1091, 112] on div "Enter Studio" at bounding box center [1101, 113] width 128 height 17
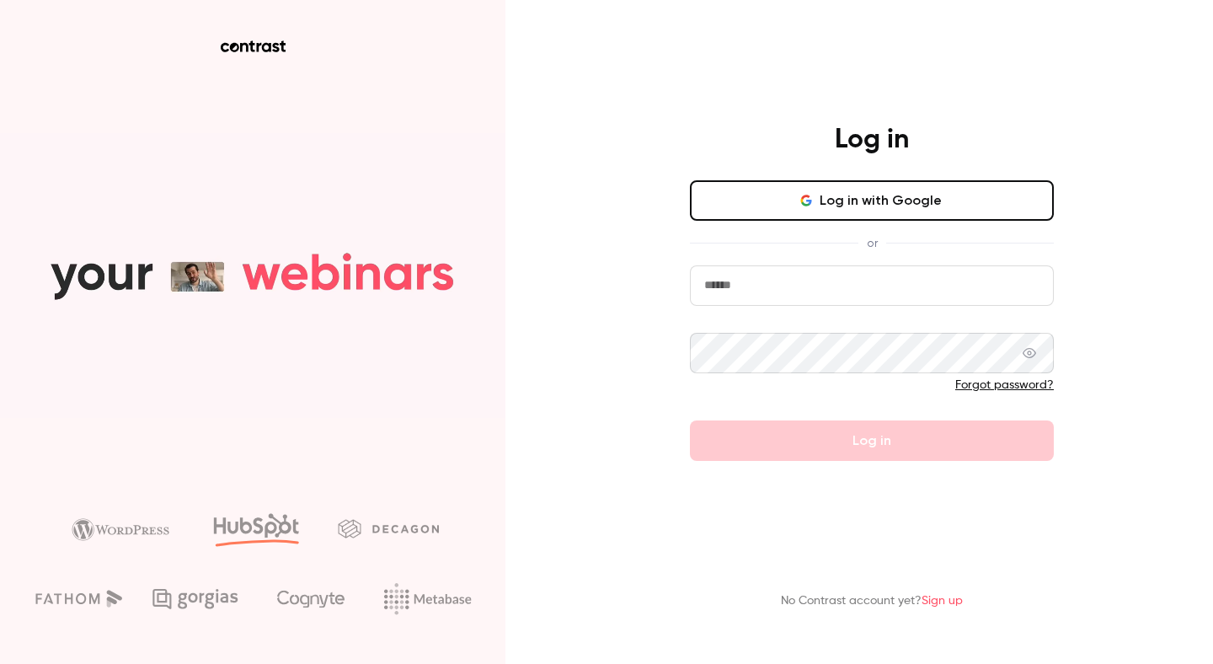
click at [837, 206] on button "Log in with Google" at bounding box center [872, 200] width 364 height 40
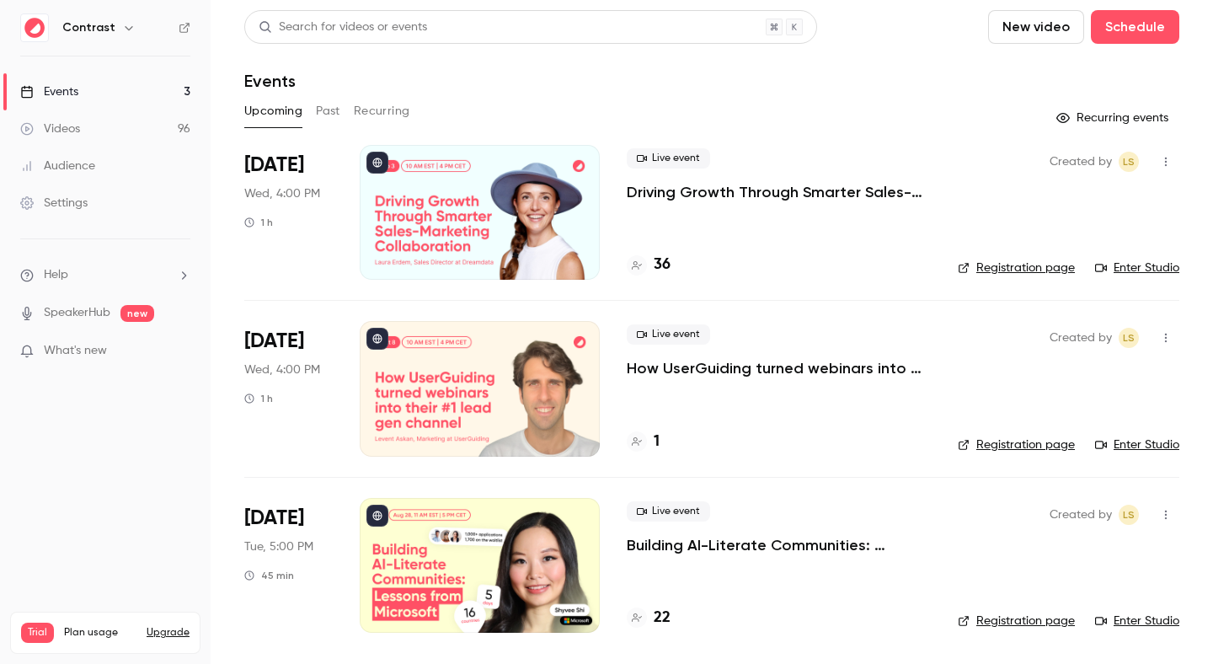
click at [104, 33] on h6 "Contrast" at bounding box center [88, 27] width 53 height 17
click at [122, 31] on icon "button" at bounding box center [128, 27] width 13 height 13
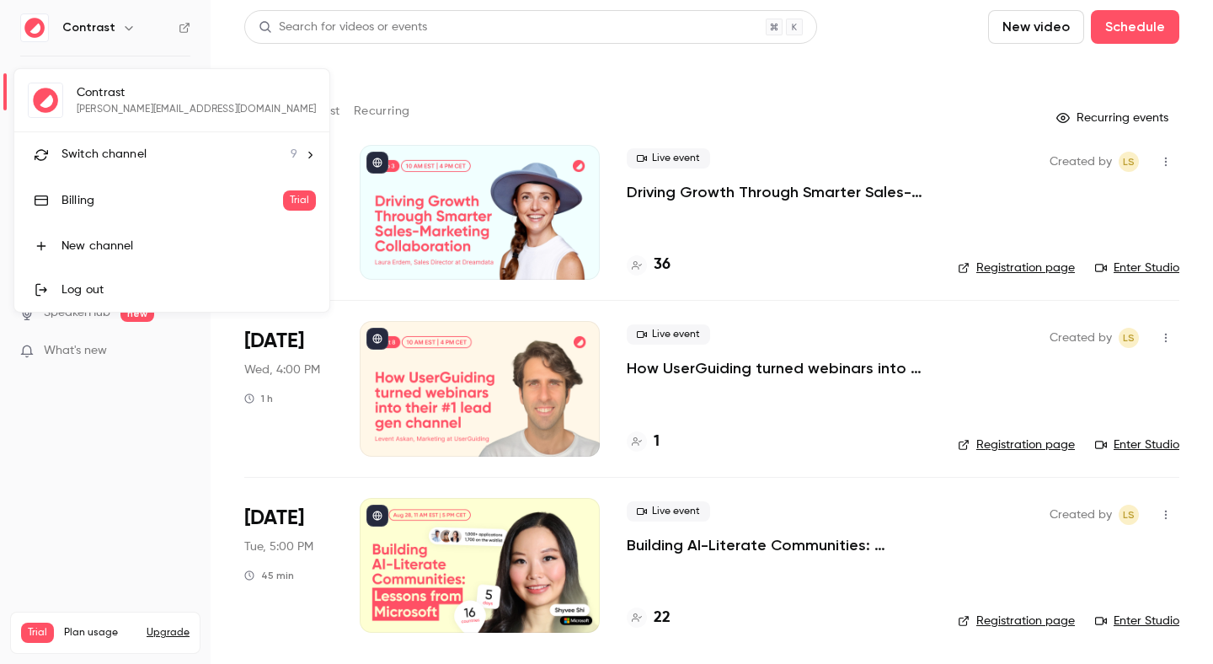
click at [110, 157] on span "Switch channel" at bounding box center [104, 155] width 85 height 18
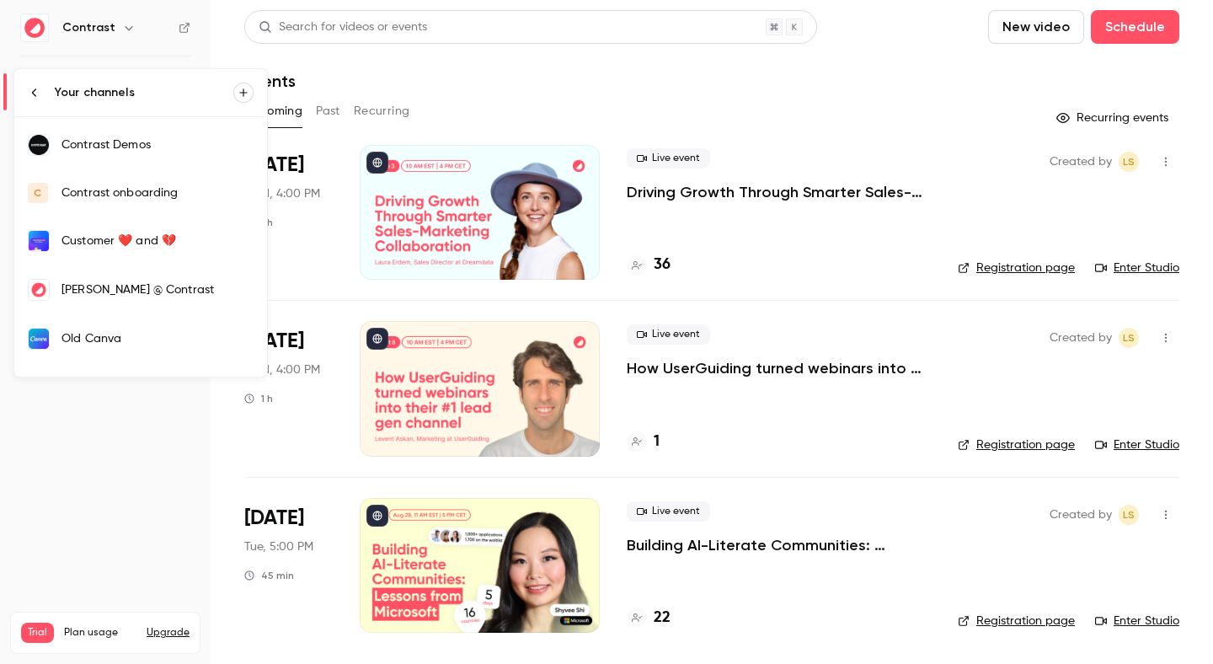
scroll to position [177, 0]
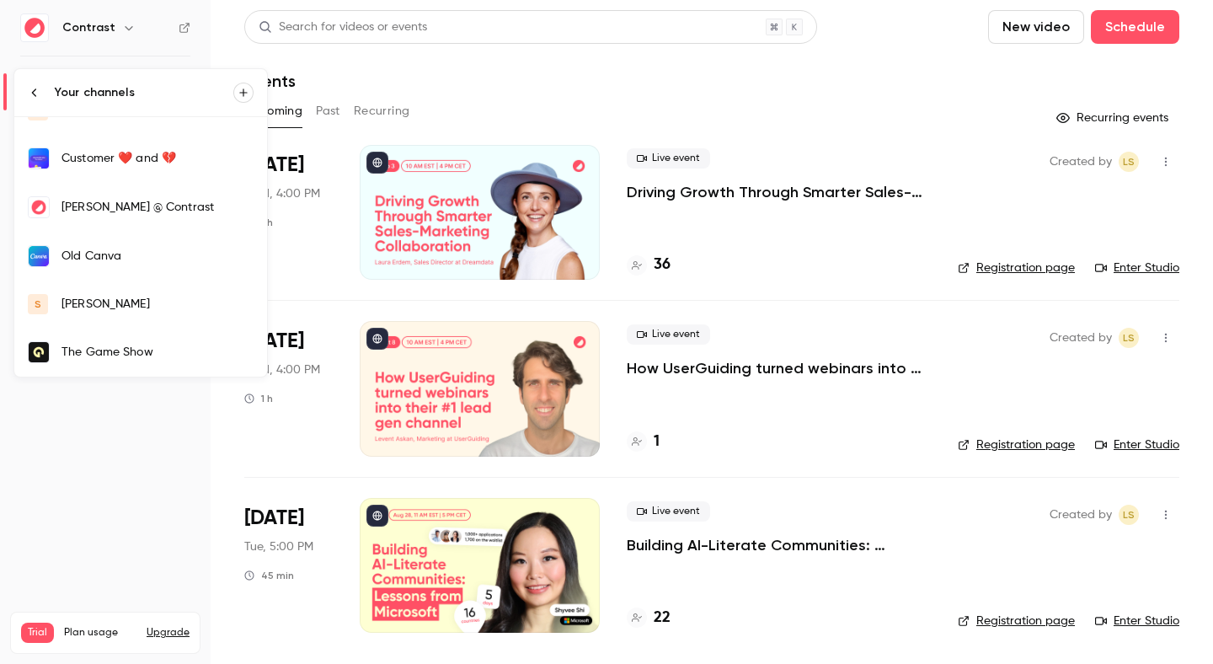
click at [112, 299] on div "[PERSON_NAME]" at bounding box center [158, 304] width 192 height 17
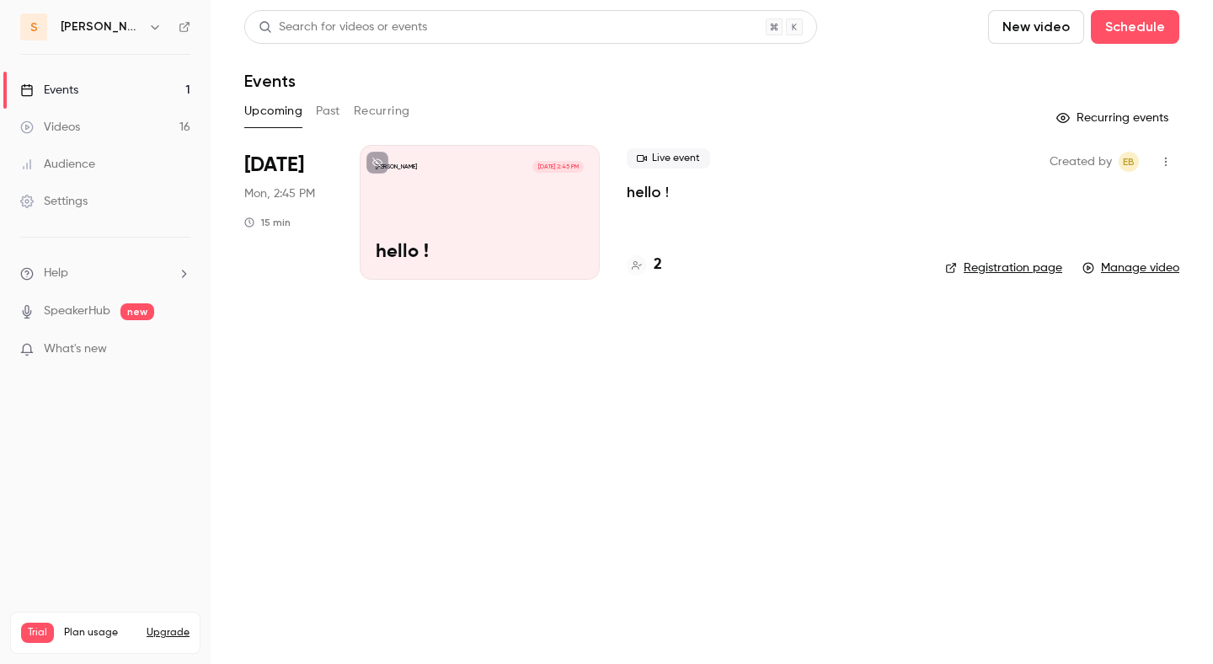
click at [649, 201] on p "hello !" at bounding box center [648, 192] width 42 height 20
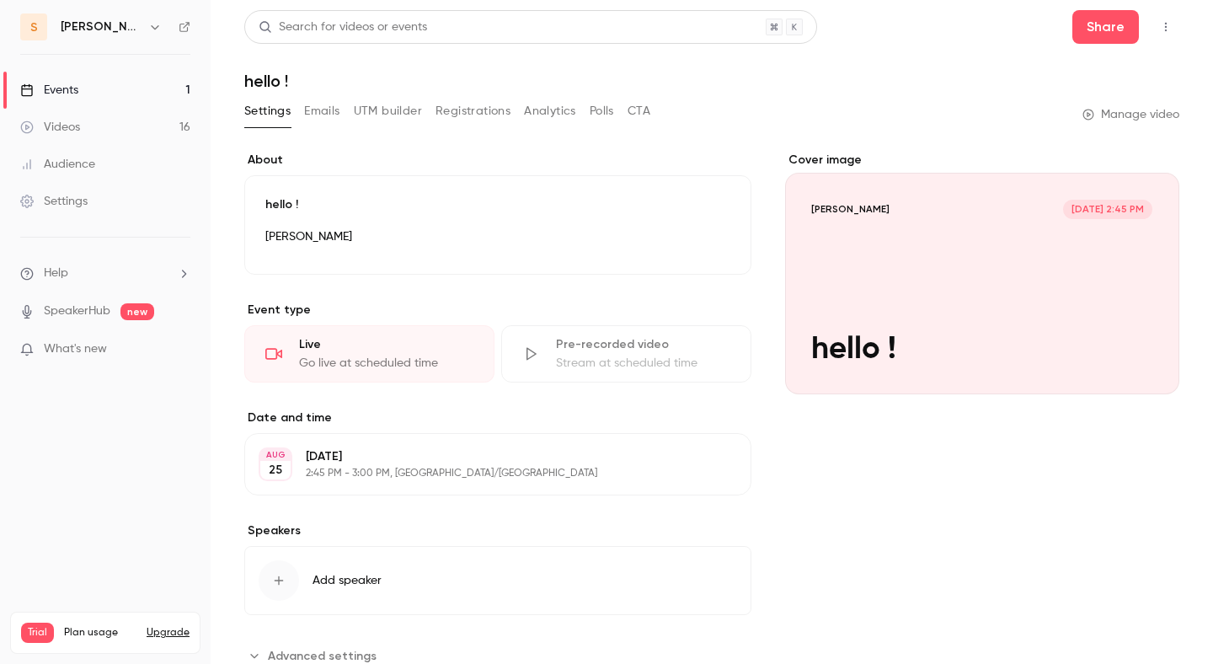
click at [327, 115] on button "Emails" at bounding box center [321, 111] width 35 height 27
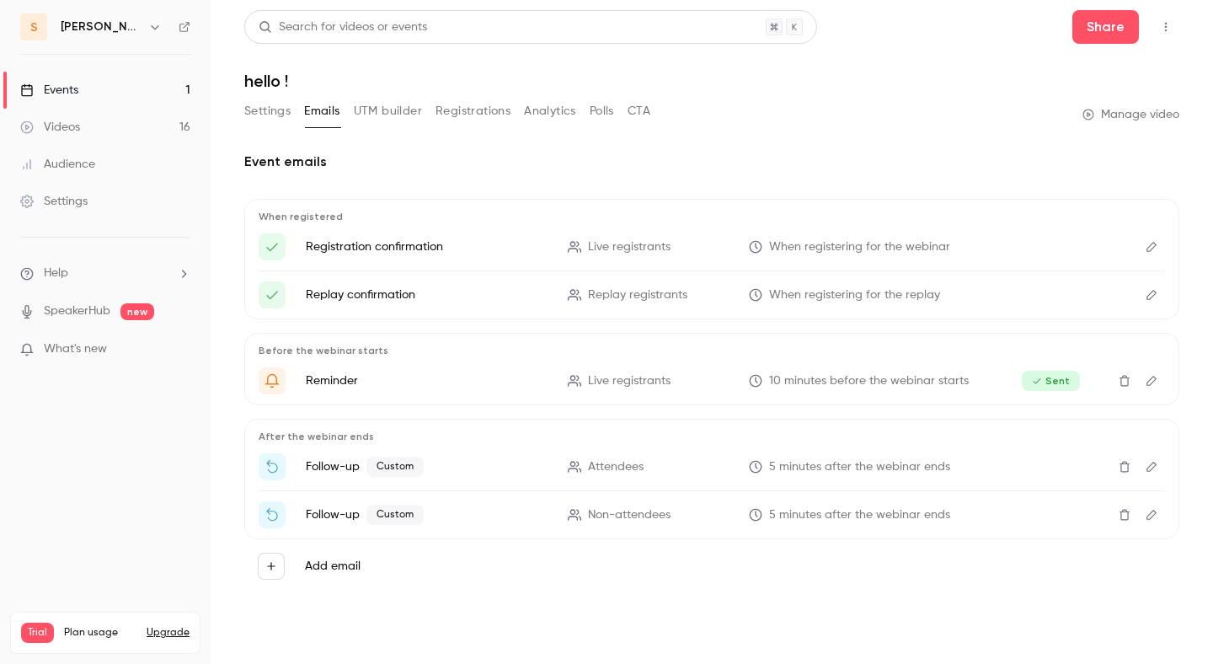
click at [1153, 456] on button "Edit" at bounding box center [1151, 466] width 27 height 27
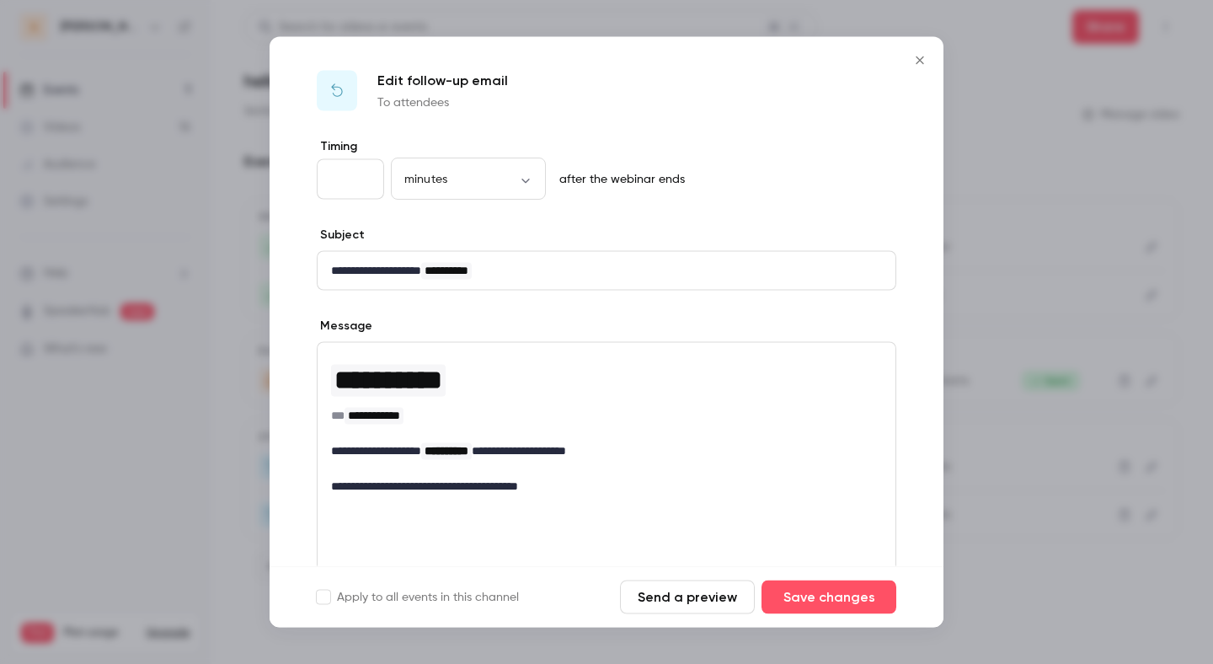
click at [927, 58] on icon "Close" at bounding box center [920, 60] width 20 height 13
